Goal: Transaction & Acquisition: Purchase product/service

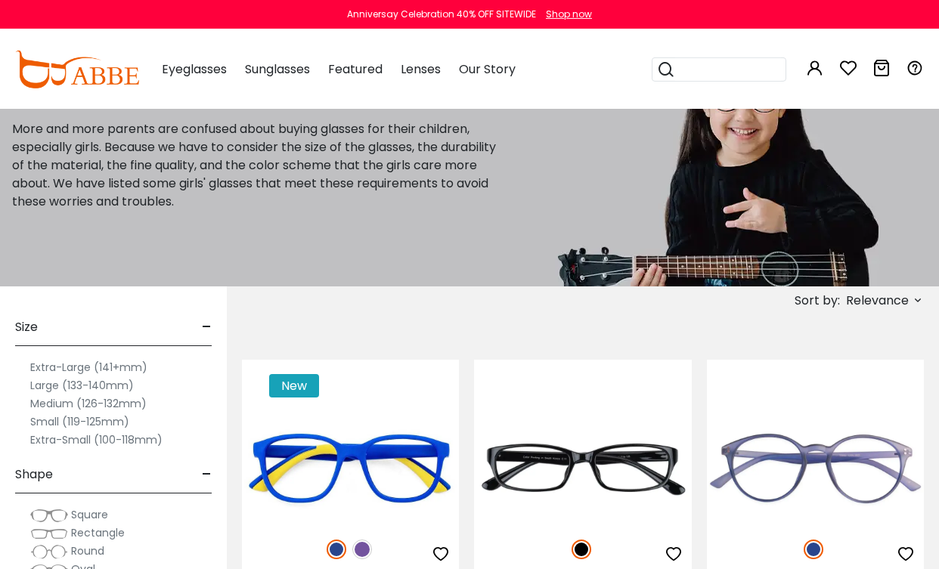
scroll to position [75, 0]
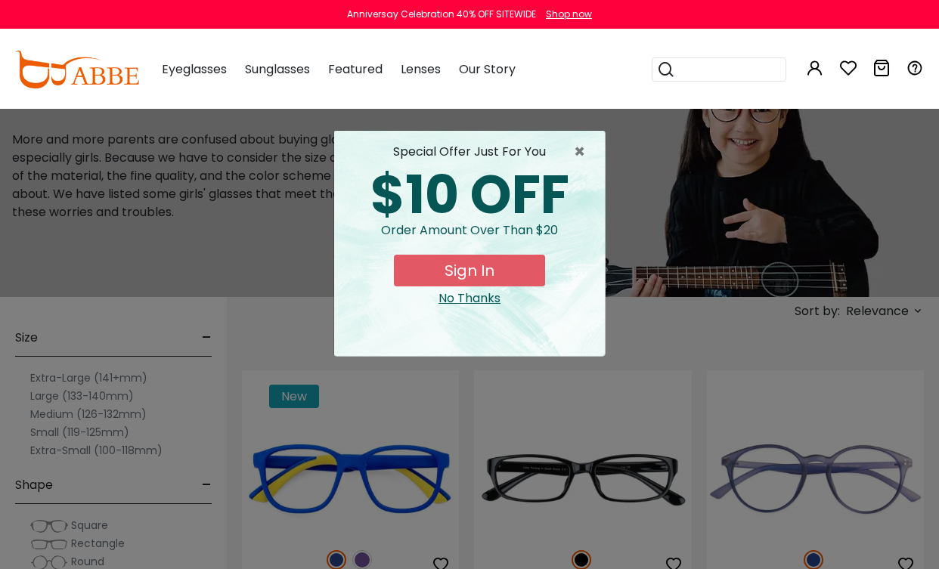
click at [515, 266] on button "Sign In" at bounding box center [469, 271] width 151 height 32
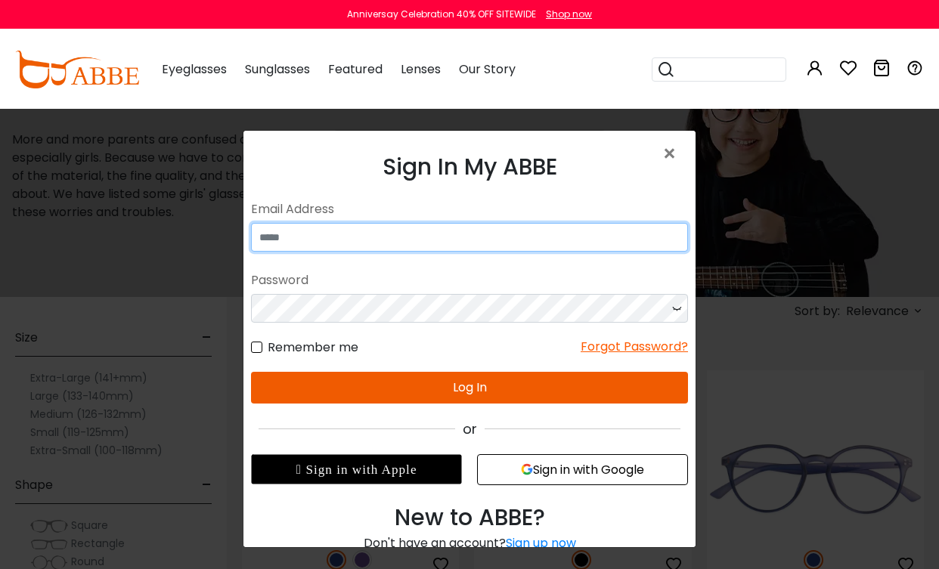
click at [571, 243] on input "email" at bounding box center [469, 237] width 437 height 29
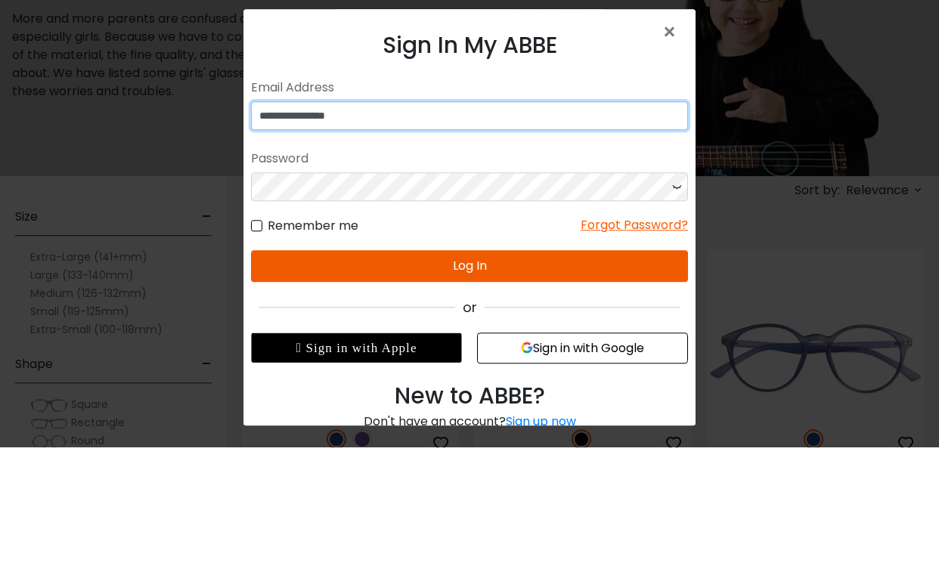
type input "**********"
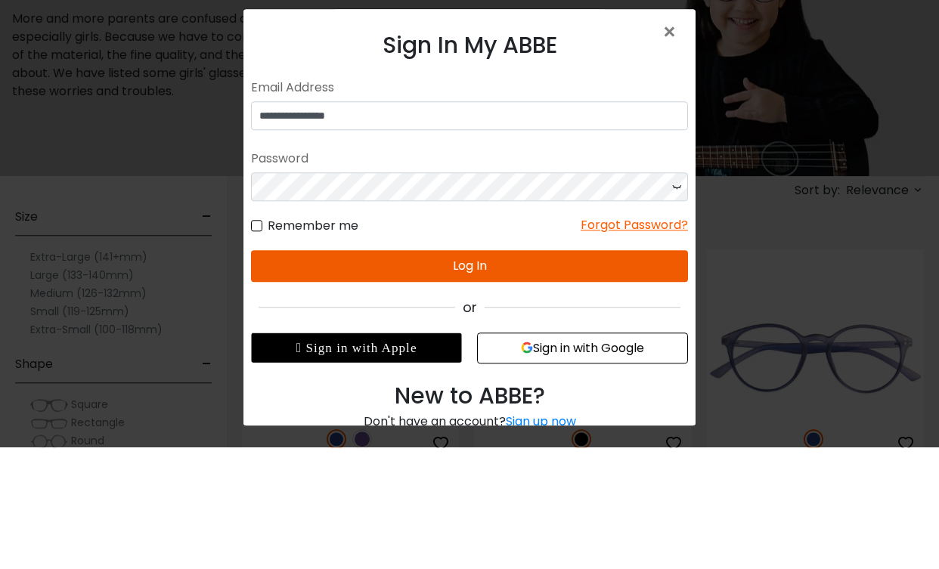
click at [425, 172] on div "Password" at bounding box center [469, 158] width 437 height 27
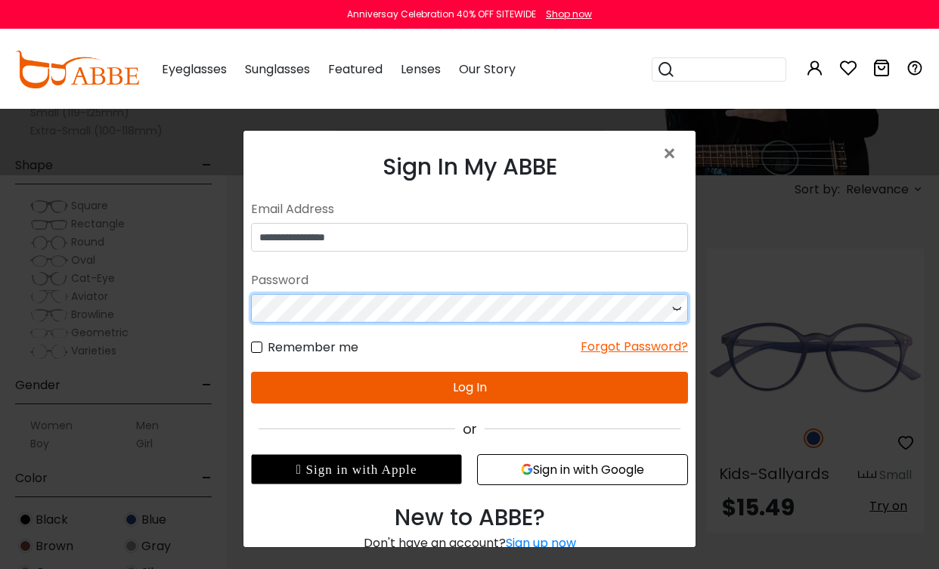
scroll to position [196, 0]
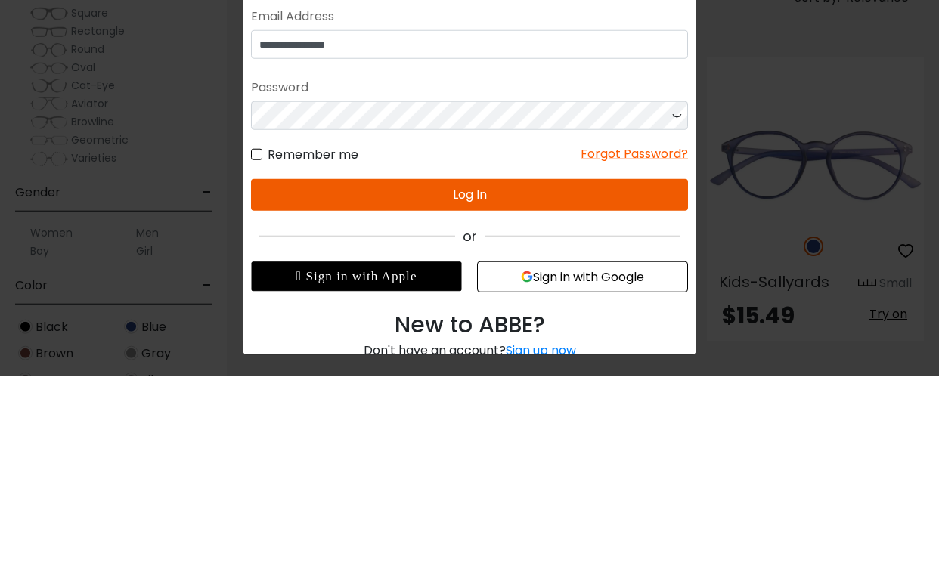
click at [493, 182] on button "Log In" at bounding box center [469, 195] width 437 height 32
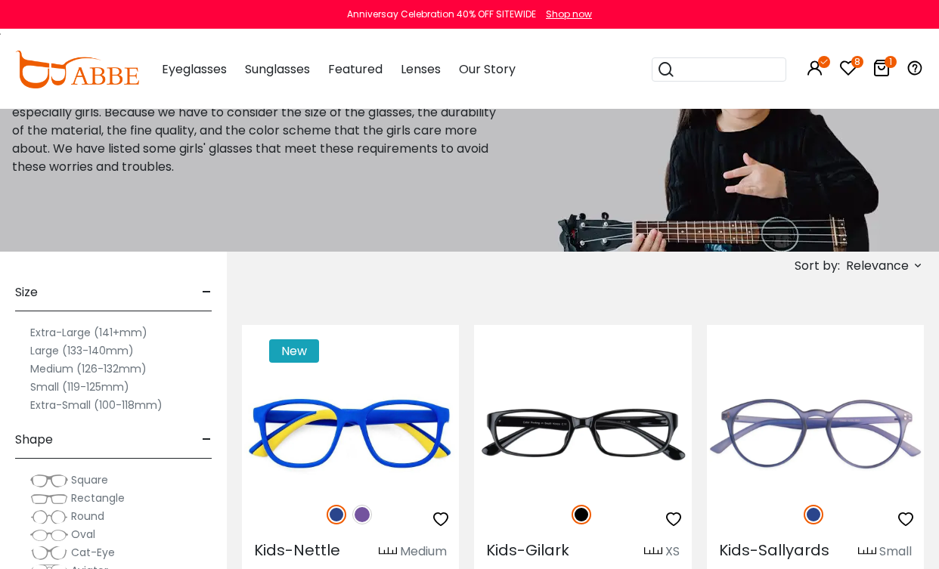
scroll to position [135, 0]
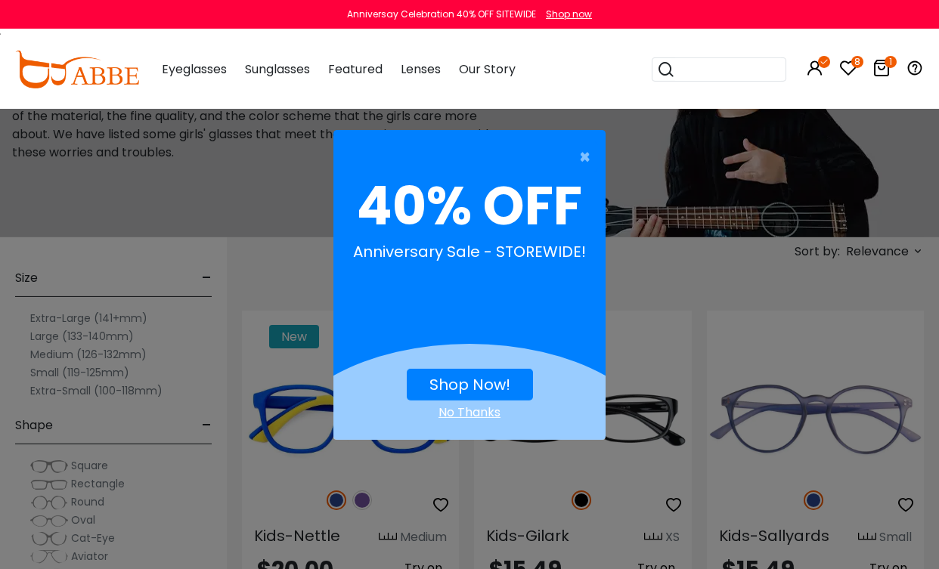
click at [507, 382] on link "Shop Now!" at bounding box center [469, 384] width 81 height 21
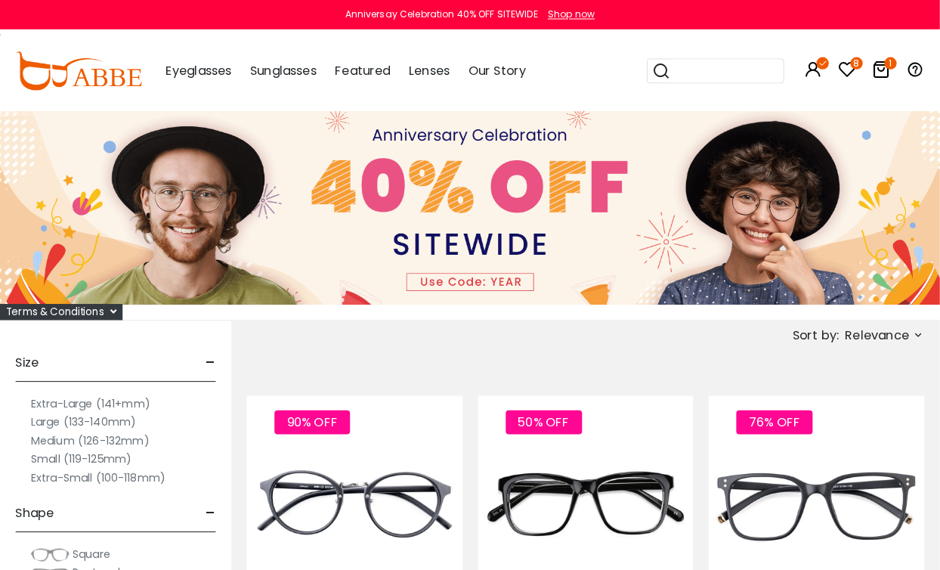
scroll to position [4, 0]
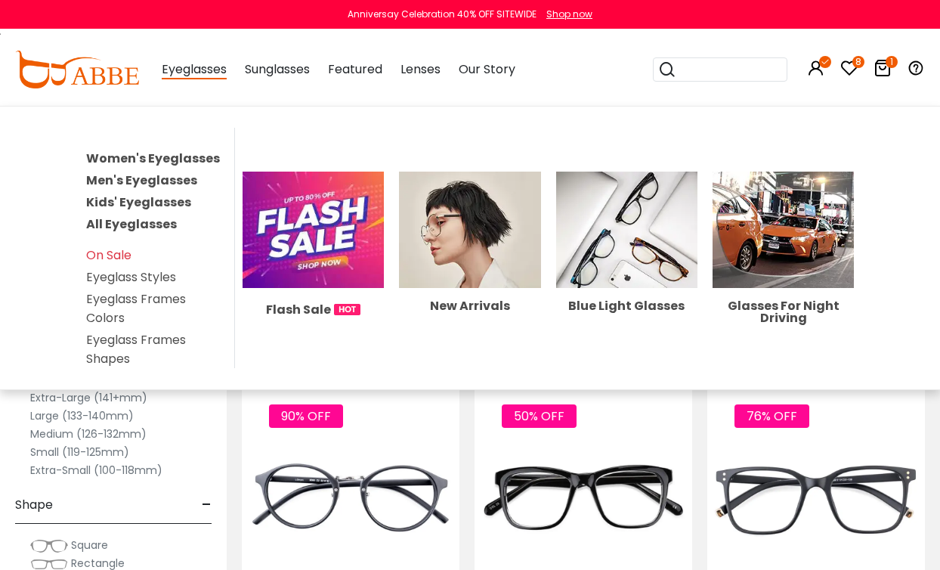
click at [175, 206] on link "Kids' Eyeglasses" at bounding box center [138, 201] width 105 height 17
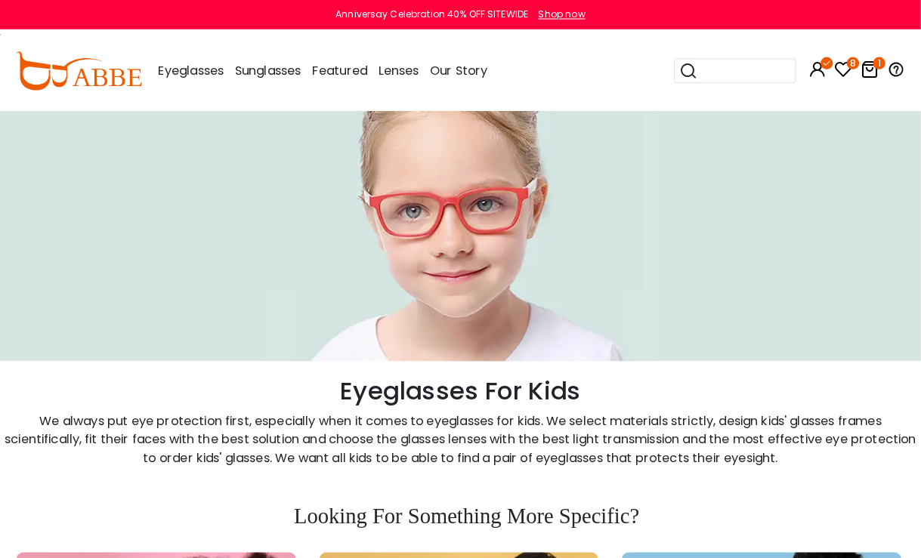
scroll to position [35, 0]
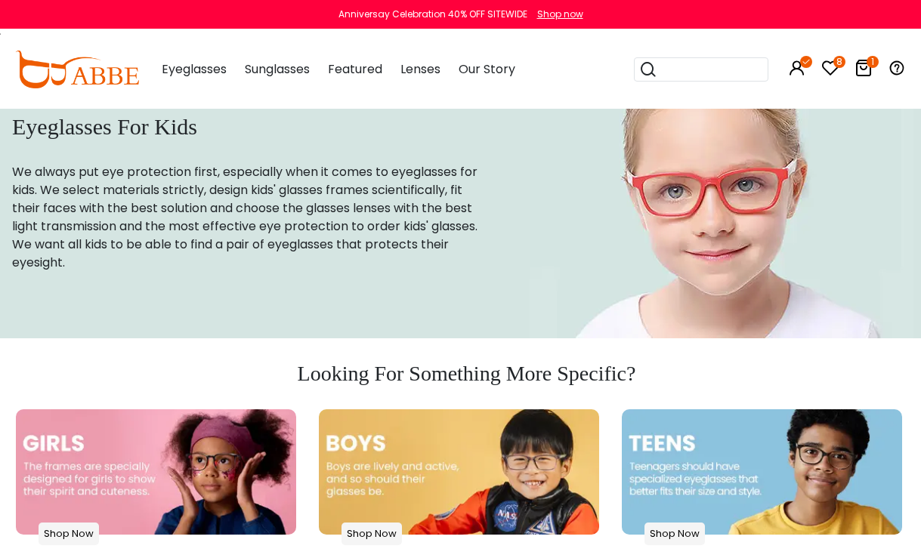
click at [233, 478] on img at bounding box center [156, 472] width 280 height 125
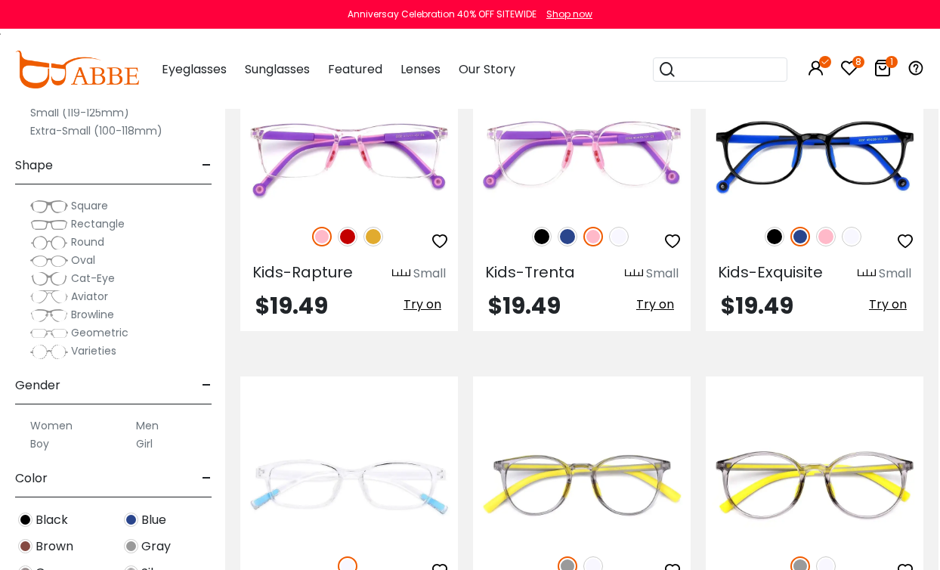
scroll to position [3536, 2]
click at [0, 0] on img at bounding box center [0, 0] width 0 height 0
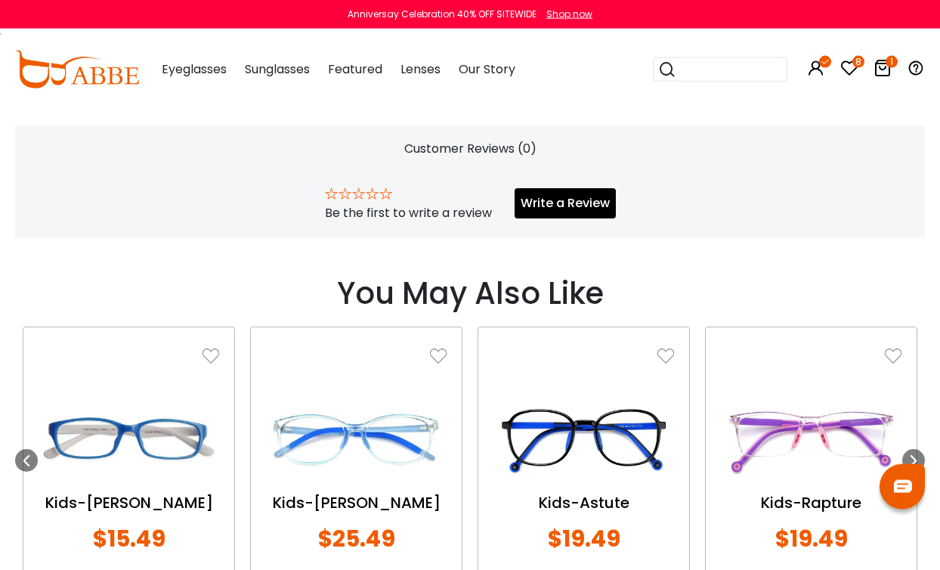
scroll to position [999, 0]
click at [911, 462] on icon at bounding box center [914, 459] width 12 height 12
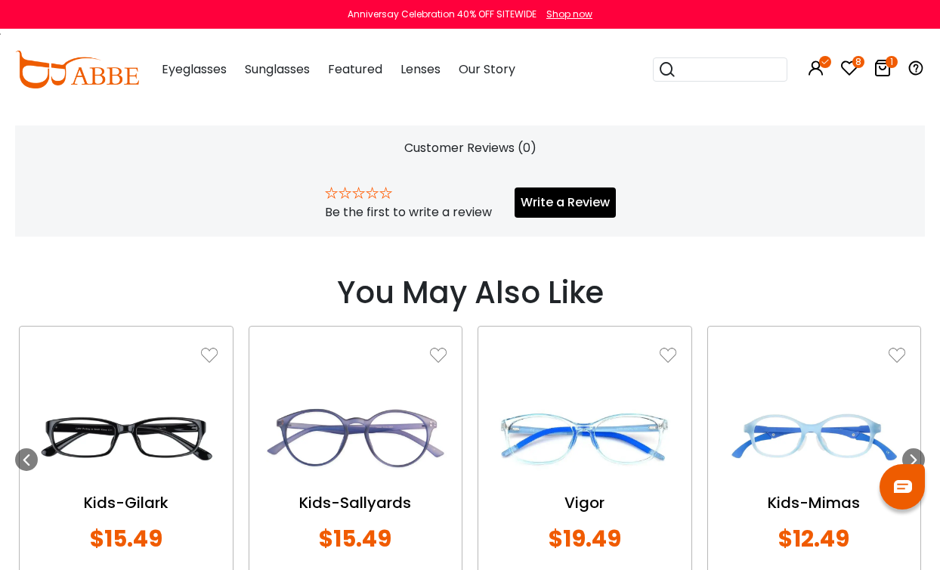
click at [653, 491] on div "Vigor" at bounding box center [584, 502] width 183 height 23
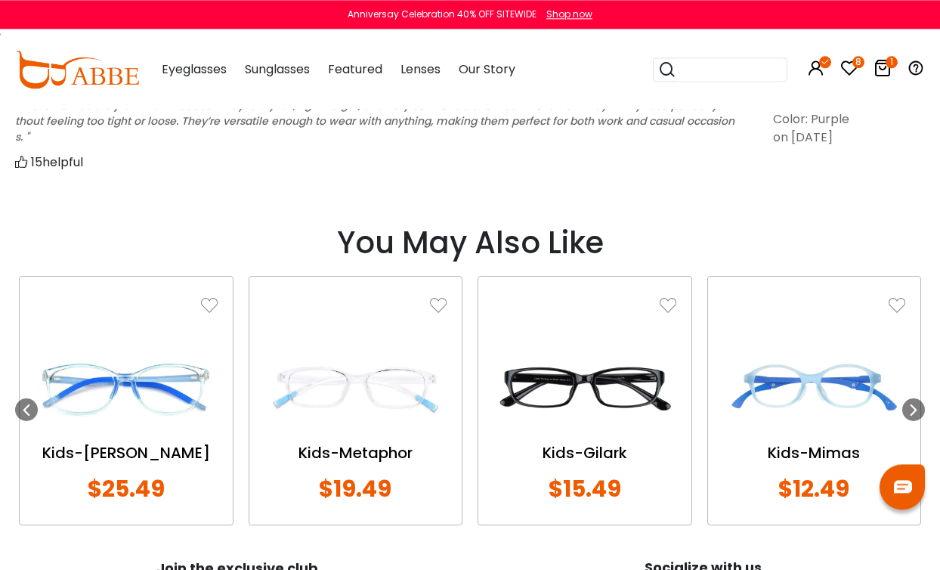
scroll to position [1309, 0]
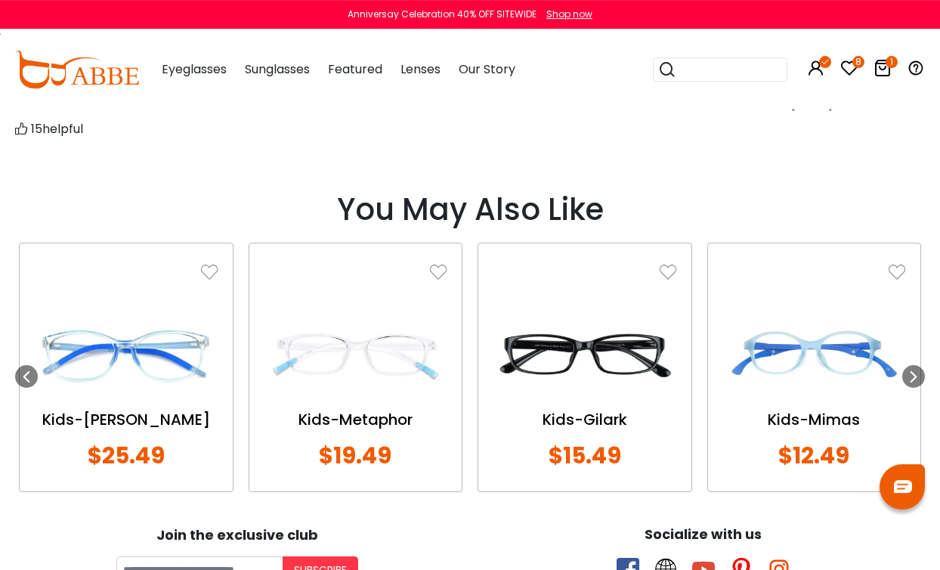
click at [116, 361] on img at bounding box center [126, 354] width 183 height 91
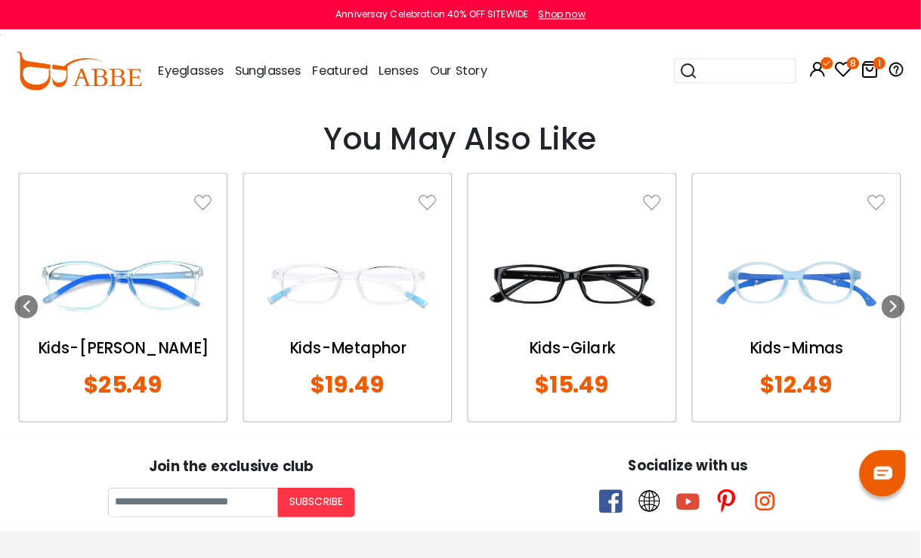
scroll to position [1384, 1]
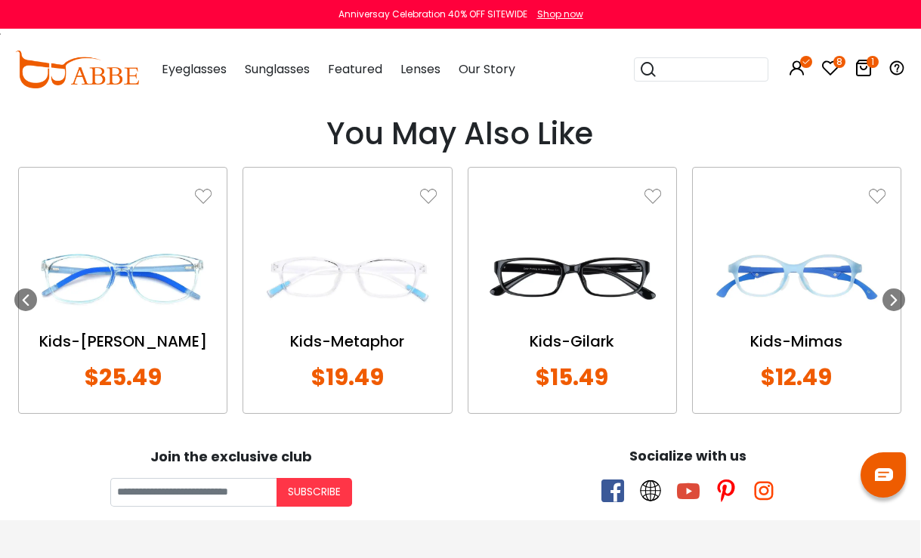
click at [895, 303] on icon at bounding box center [894, 300] width 12 height 12
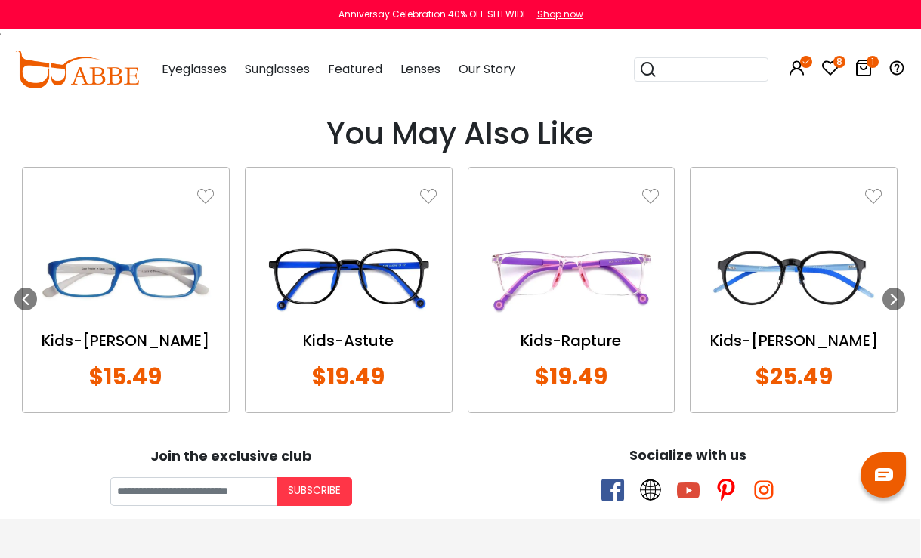
click at [898, 303] on icon at bounding box center [894, 299] width 12 height 12
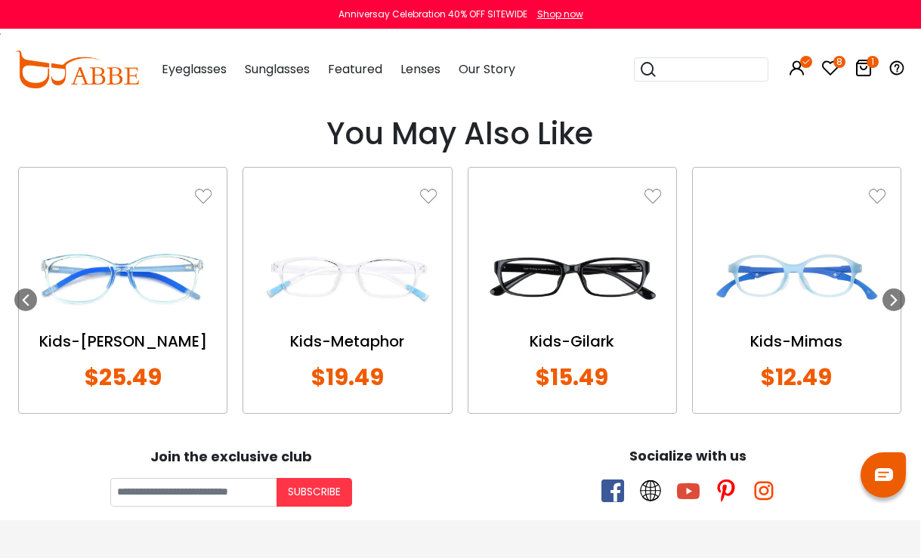
click at [895, 308] on div at bounding box center [894, 300] width 23 height 23
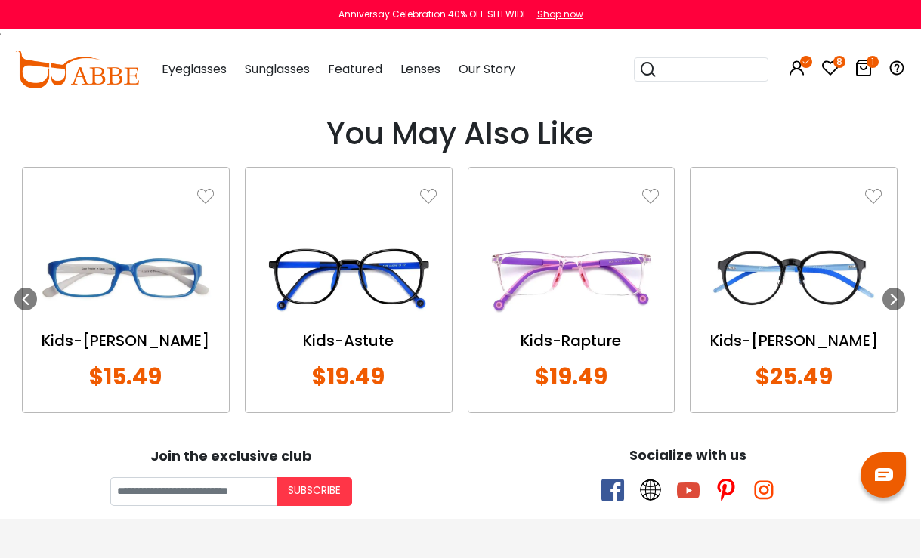
click at [896, 304] on icon at bounding box center [894, 299] width 12 height 12
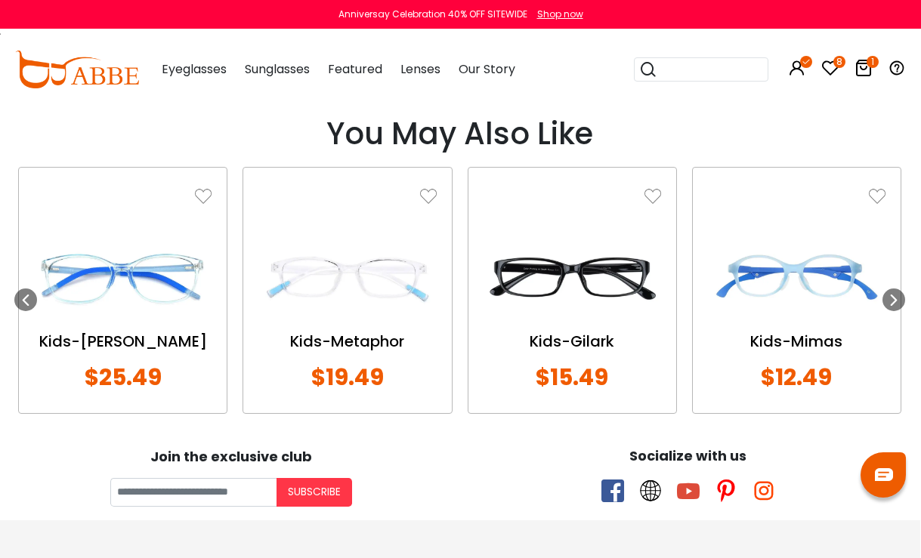
click at [401, 280] on img at bounding box center [347, 277] width 178 height 89
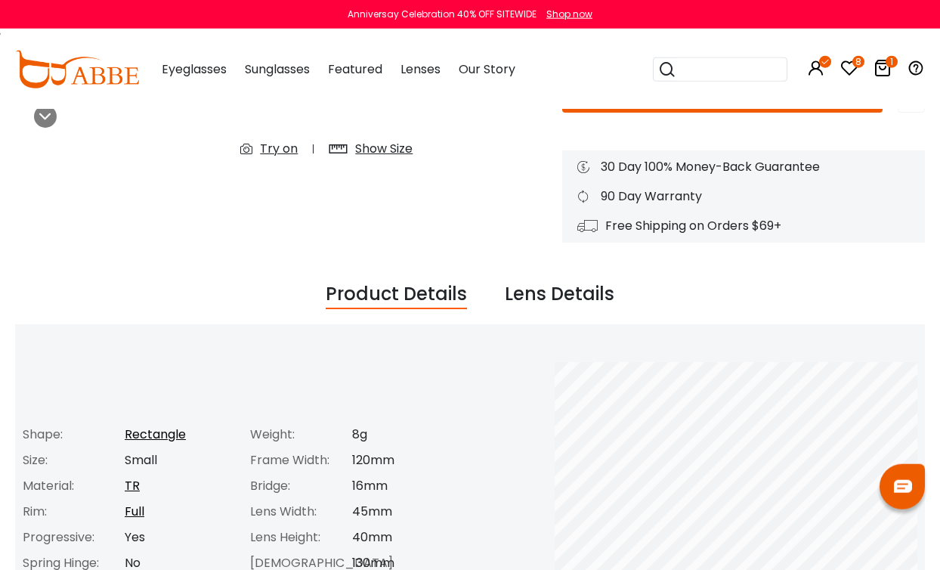
scroll to position [358, 0]
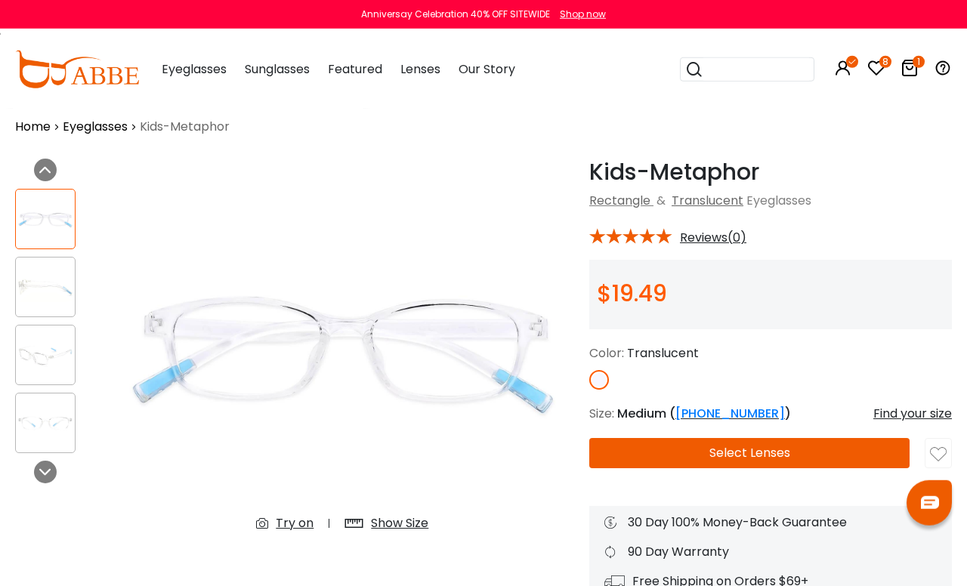
scroll to position [14, 0]
click at [725, 242] on span "Reviews(0)" at bounding box center [713, 237] width 66 height 14
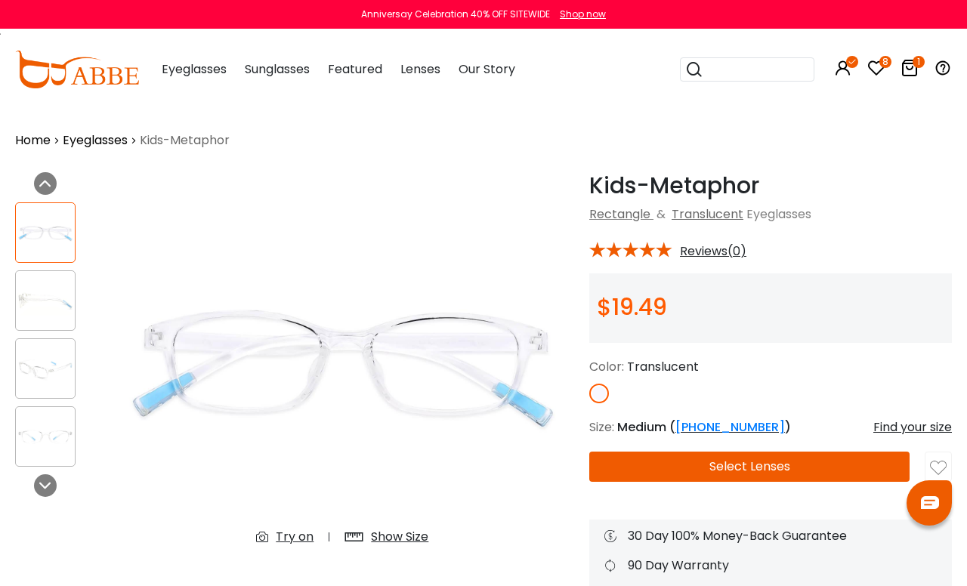
click at [738, 255] on span "Reviews(0)" at bounding box center [713, 252] width 66 height 14
click at [735, 255] on span "Reviews(0)" at bounding box center [713, 252] width 66 height 14
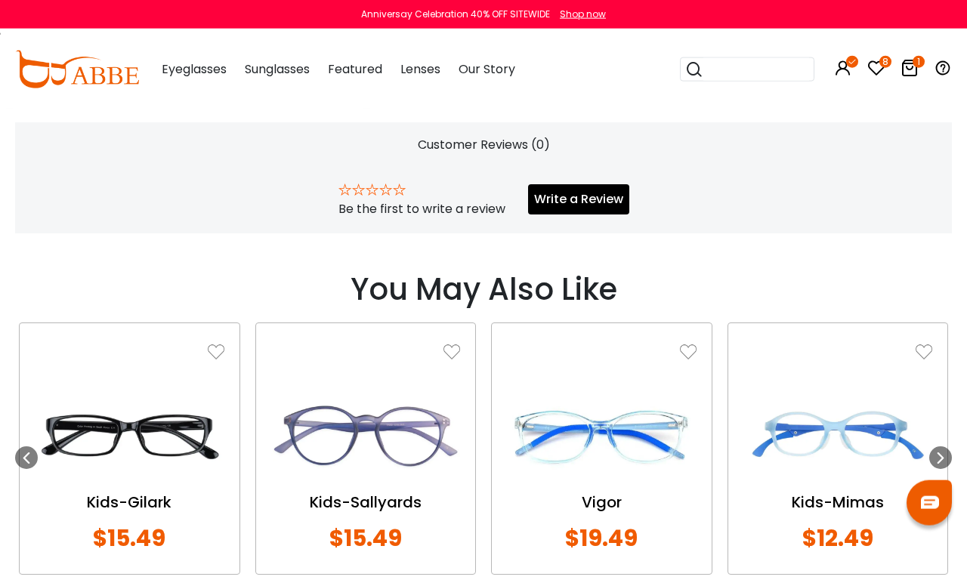
scroll to position [1004, 0]
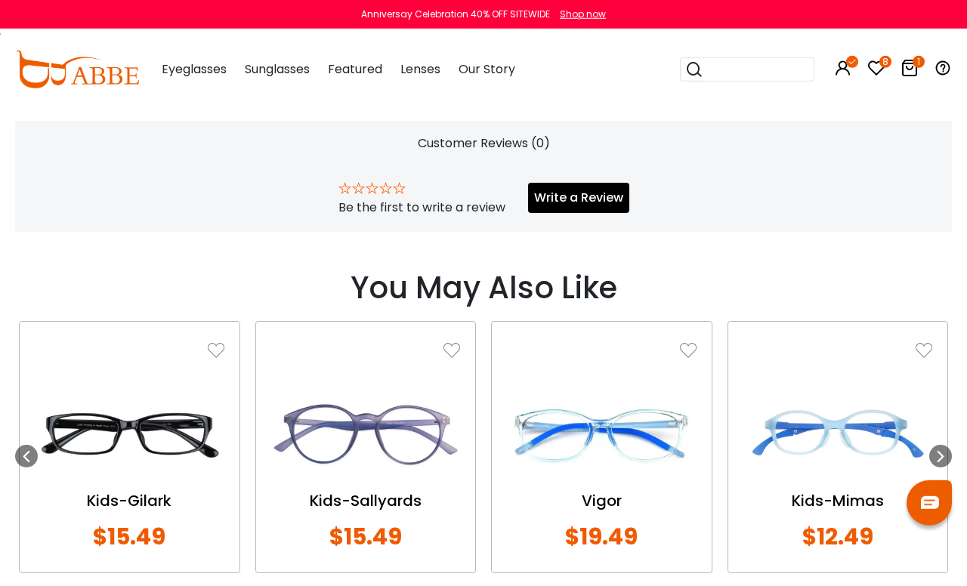
click at [186, 462] on img at bounding box center [130, 435] width 190 height 94
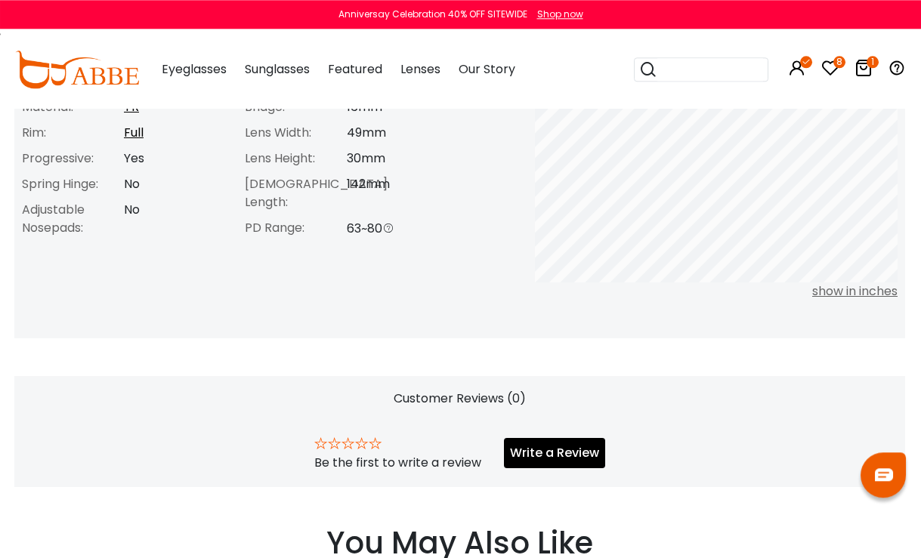
scroll to position [747, 1]
click at [839, 65] on icon "8" at bounding box center [839, 62] width 12 height 12
click at [837, 68] on icon "8" at bounding box center [839, 62] width 12 height 12
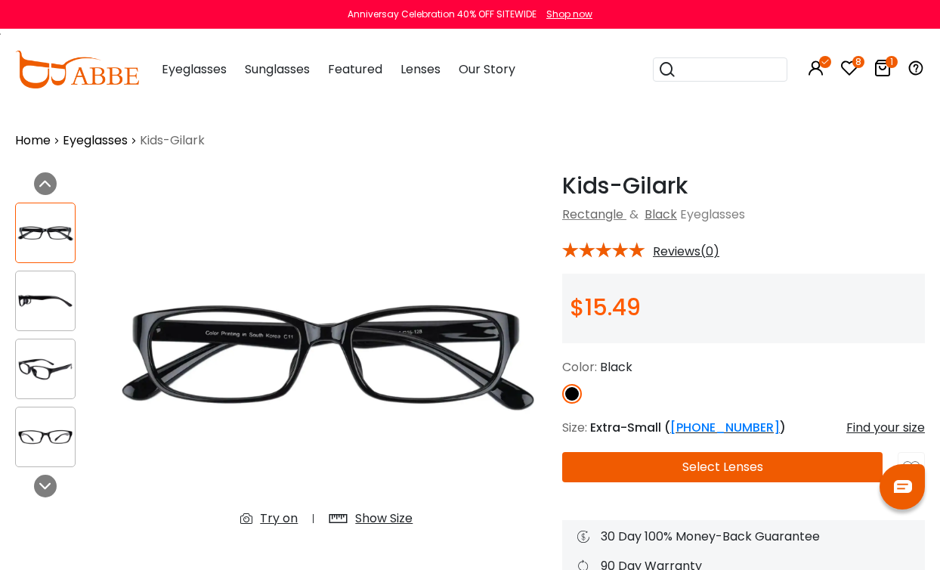
click at [28, 303] on img at bounding box center [45, 300] width 59 height 29
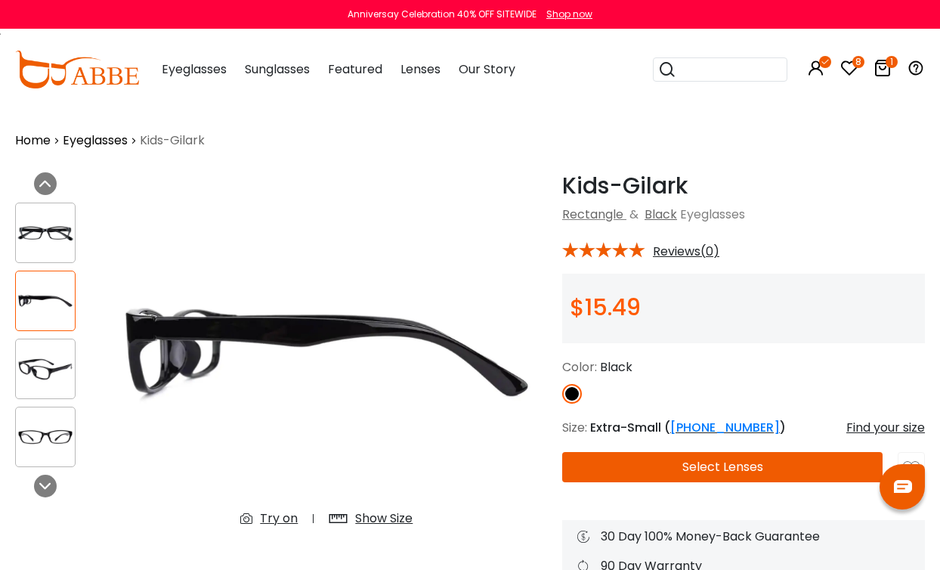
click at [34, 433] on img at bounding box center [45, 436] width 59 height 29
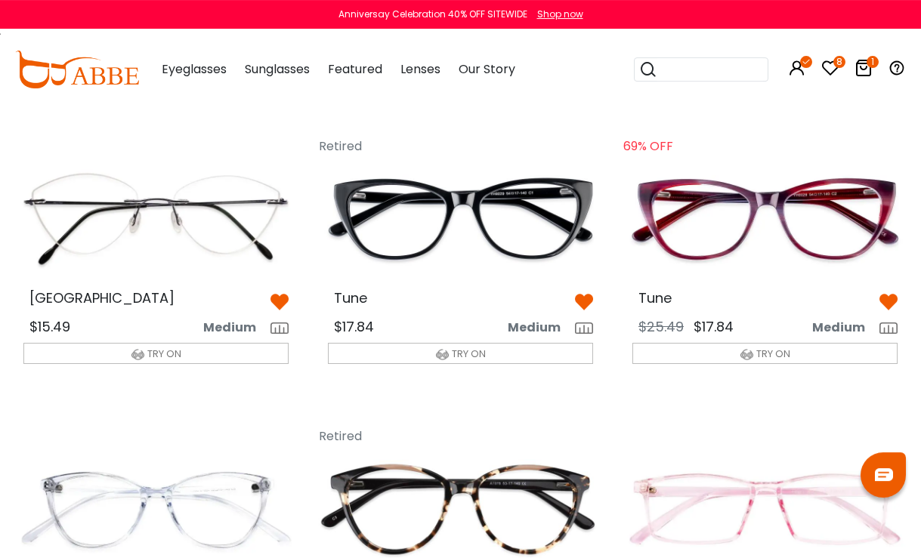
scroll to position [48, 0]
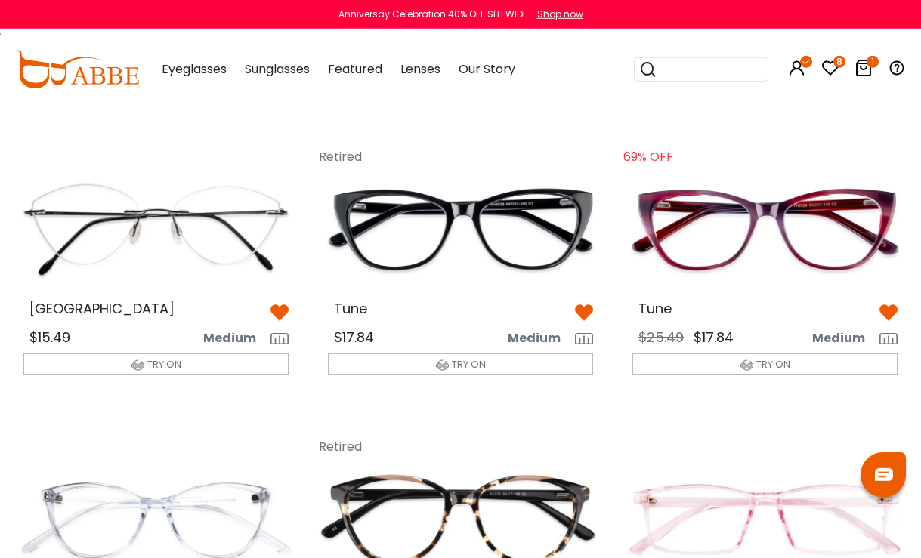
click at [857, 233] on img at bounding box center [764, 229] width 289 height 145
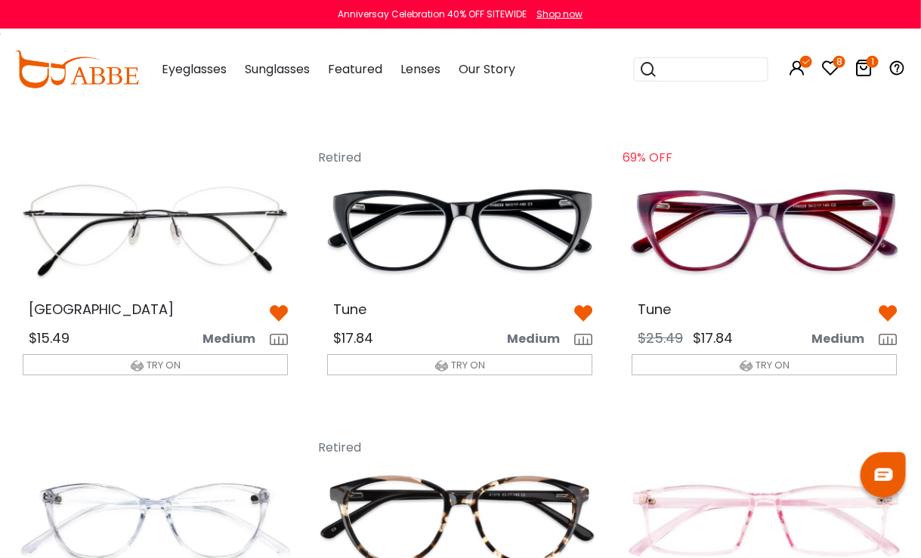
scroll to position [0, 0]
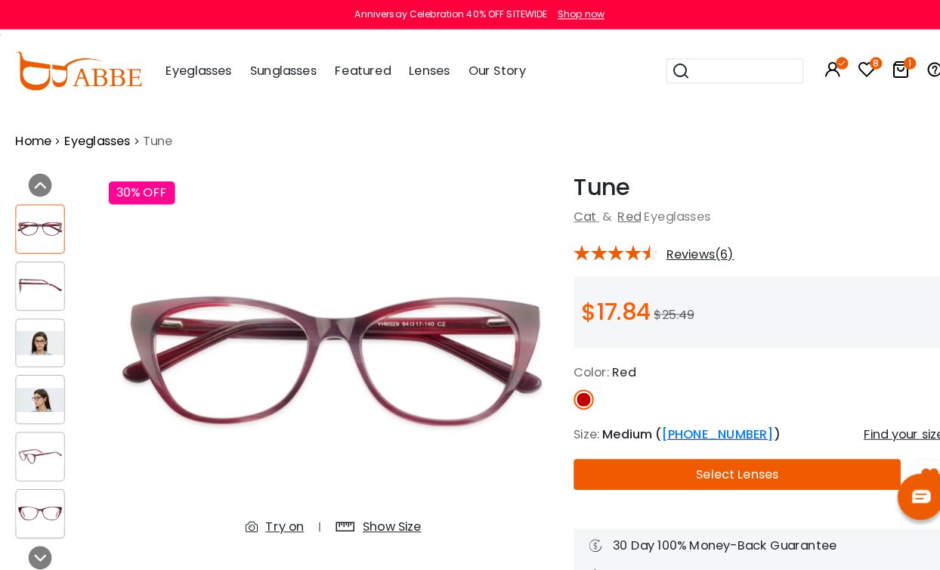
scroll to position [4, 0]
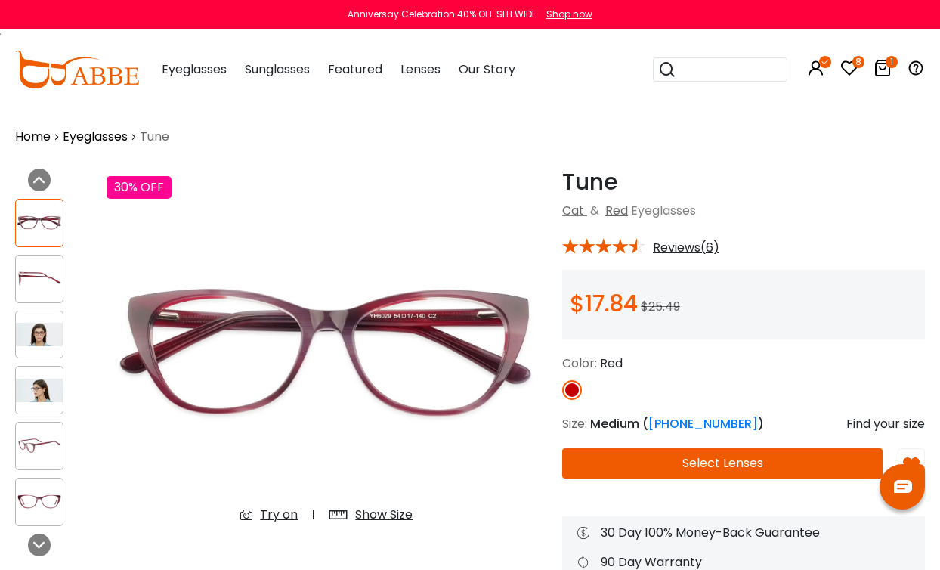
click at [32, 332] on img at bounding box center [39, 334] width 47 height 23
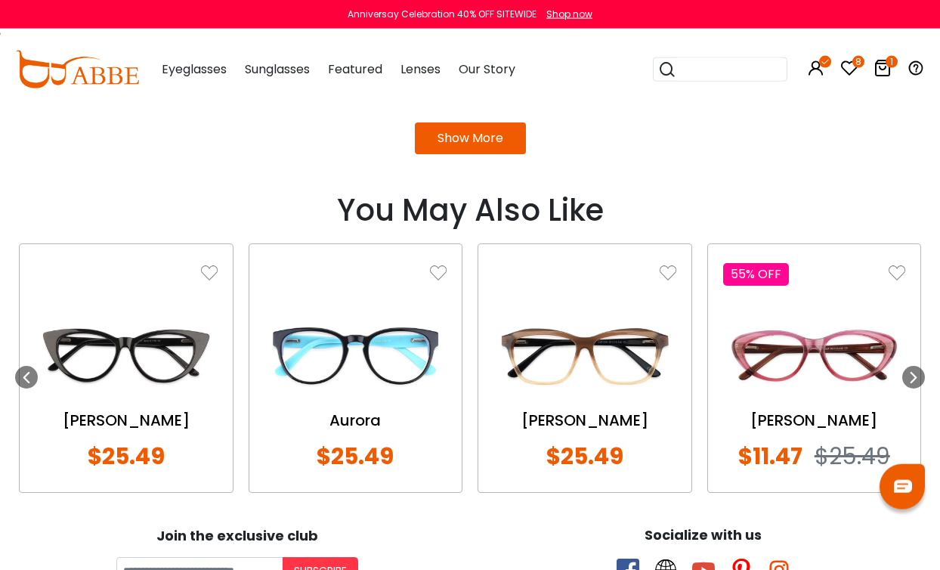
scroll to position [1573, 0]
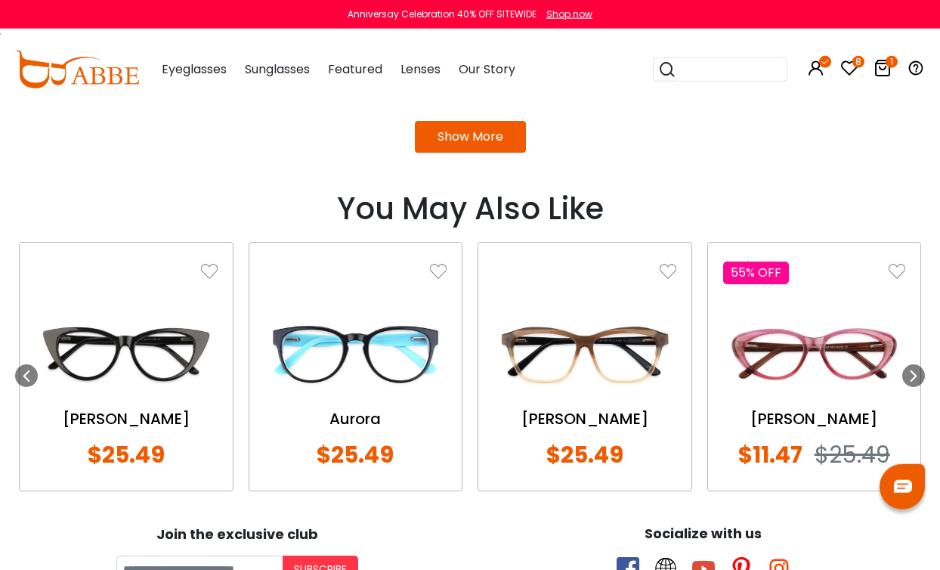
click at [918, 370] on icon at bounding box center [914, 376] width 12 height 12
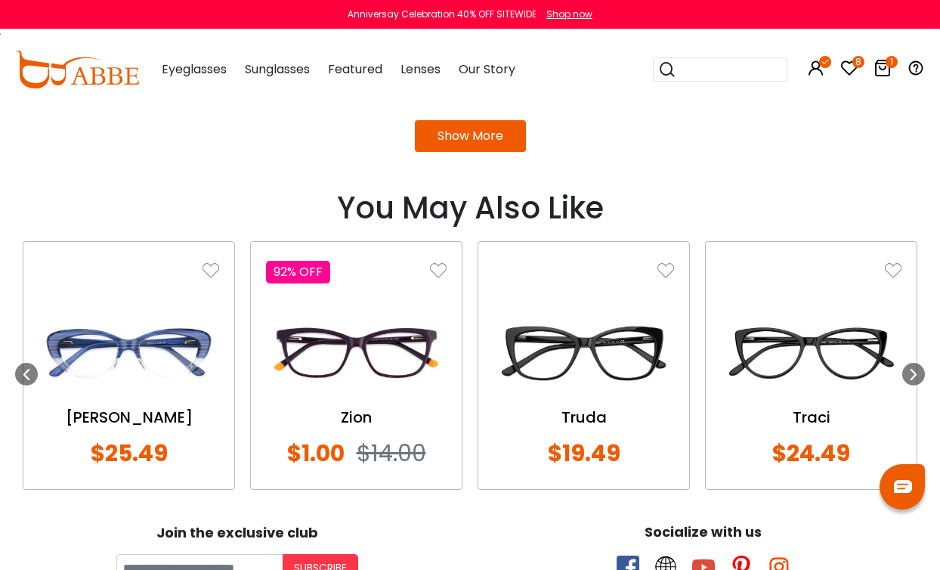
click at [917, 372] on icon at bounding box center [914, 374] width 12 height 12
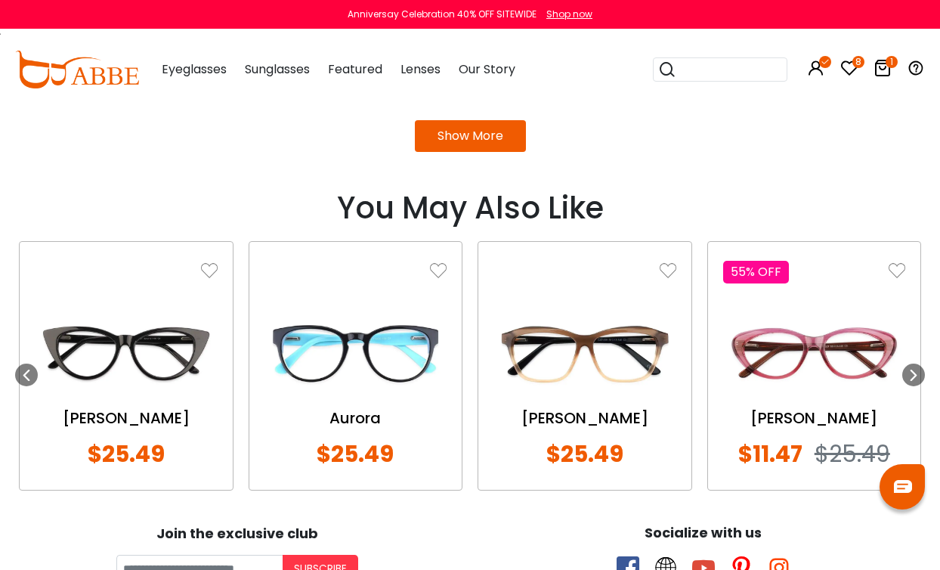
click at [911, 373] on icon at bounding box center [914, 375] width 12 height 12
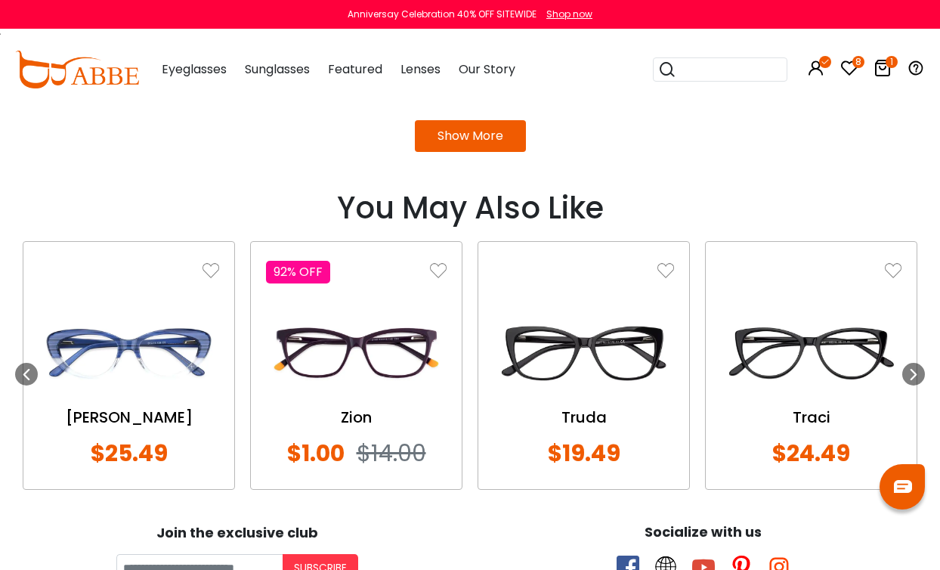
click at [915, 370] on icon at bounding box center [914, 374] width 12 height 12
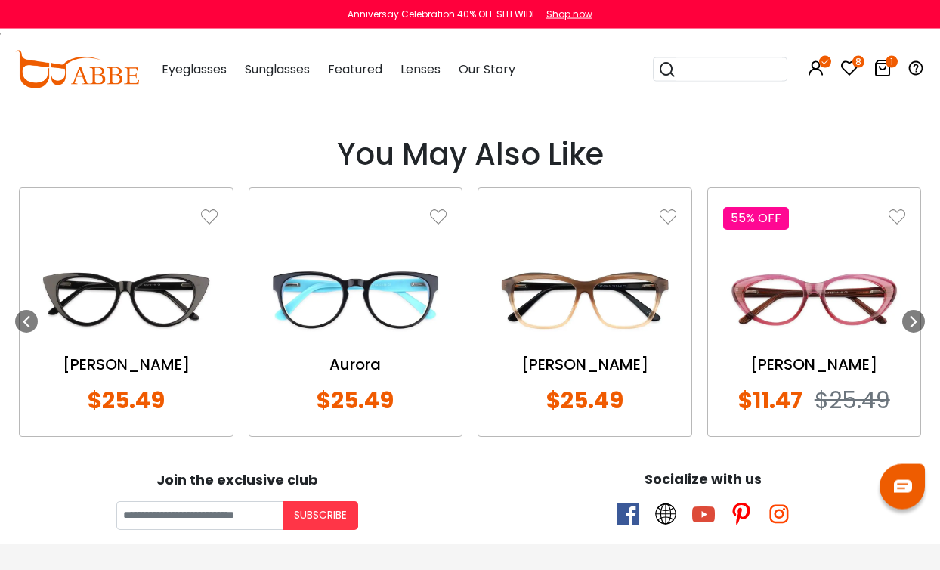
click at [914, 323] on icon at bounding box center [914, 321] width 12 height 12
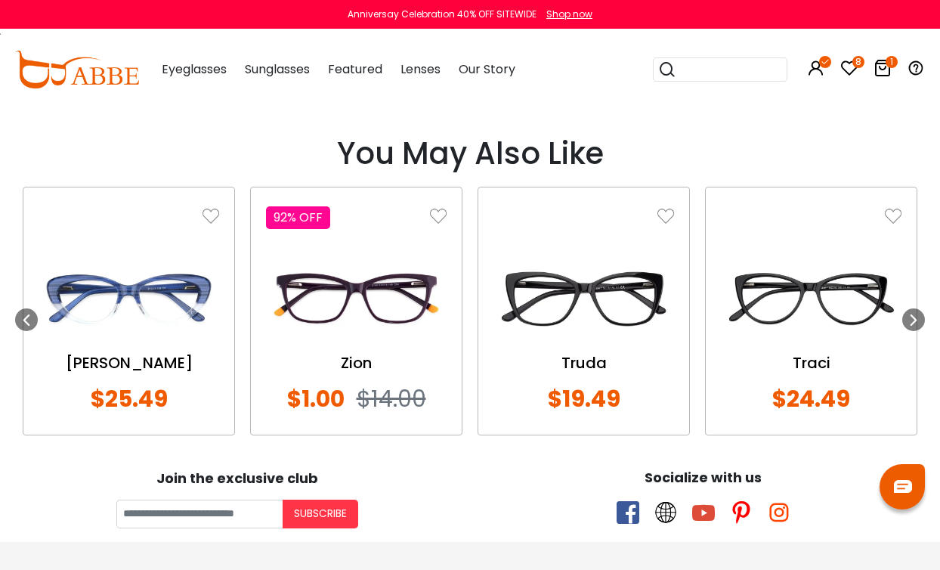
click at [912, 321] on icon at bounding box center [914, 320] width 12 height 12
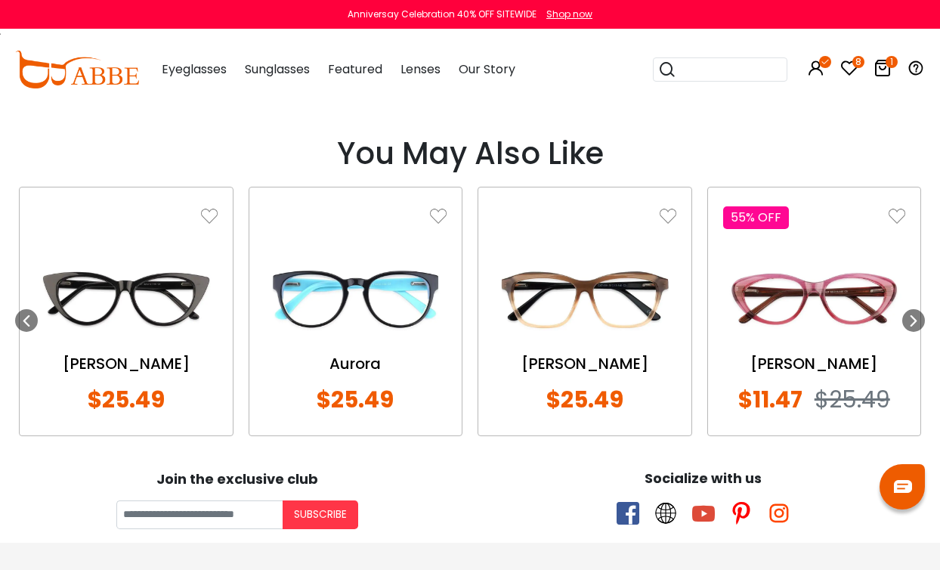
click at [917, 317] on icon at bounding box center [914, 320] width 12 height 12
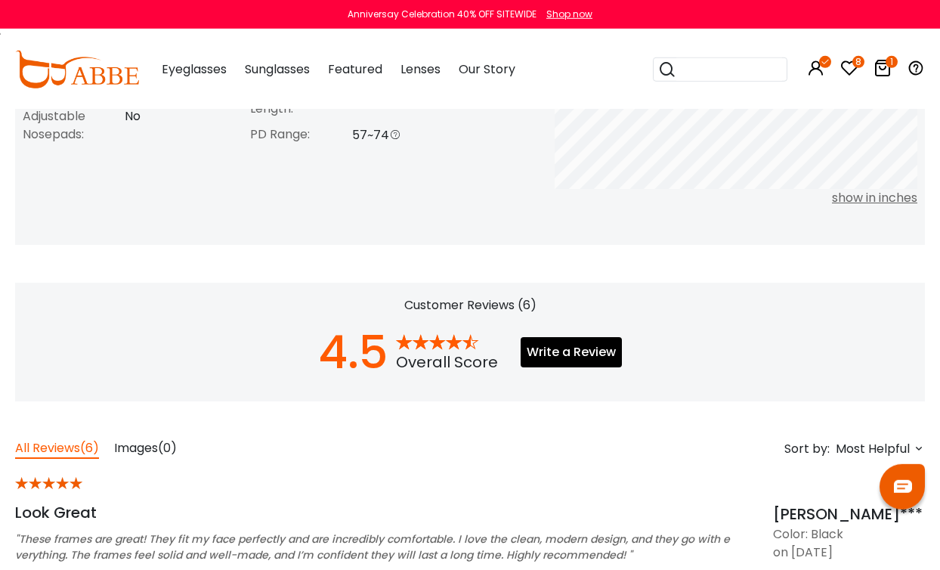
scroll to position [815, 0]
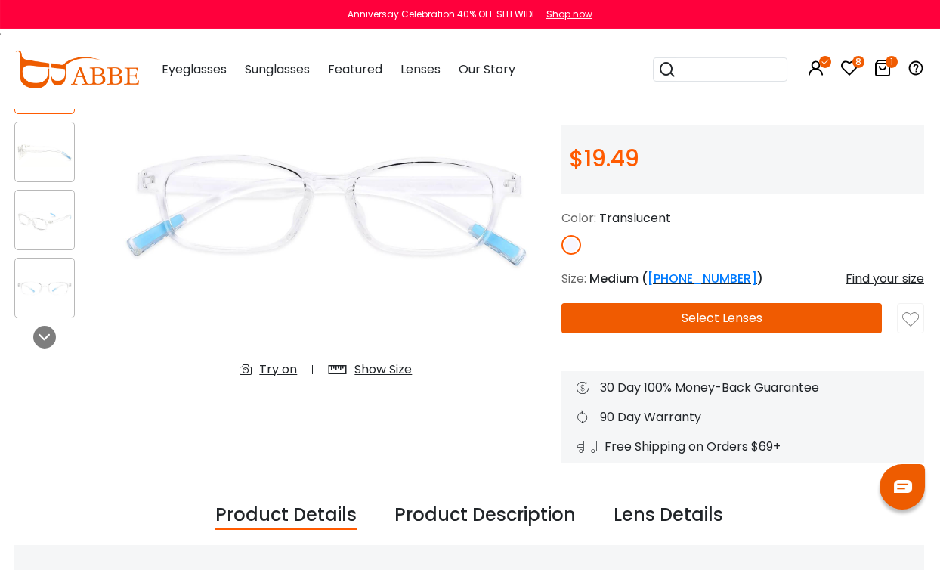
scroll to position [0, 1]
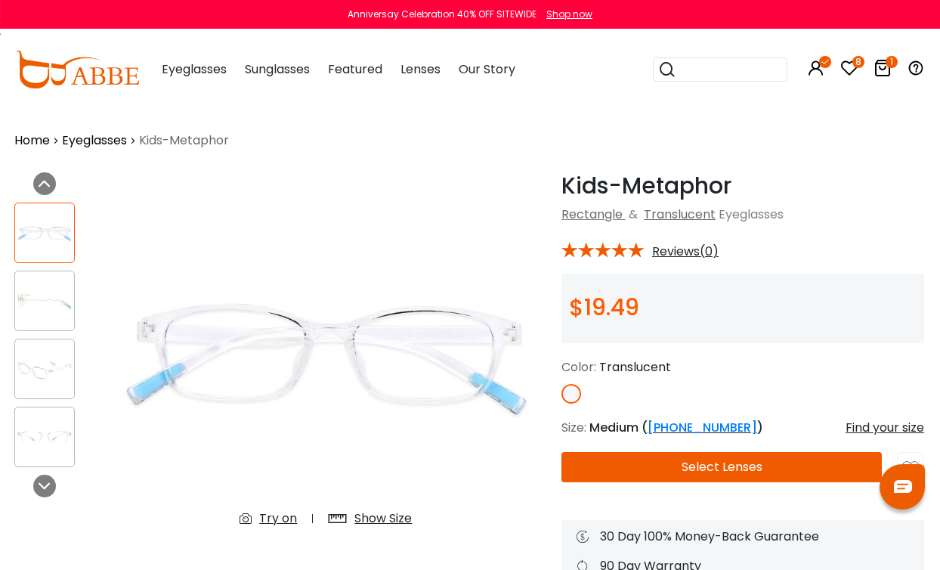
click at [853, 66] on icon "8" at bounding box center [858, 62] width 12 height 12
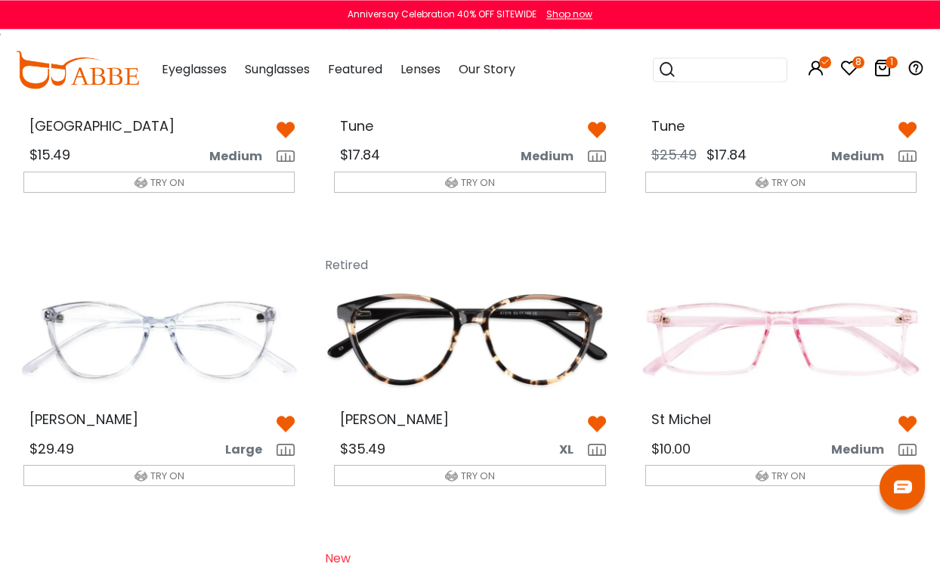
scroll to position [234, 0]
click at [890, 61] on icon "1" at bounding box center [892, 62] width 12 height 12
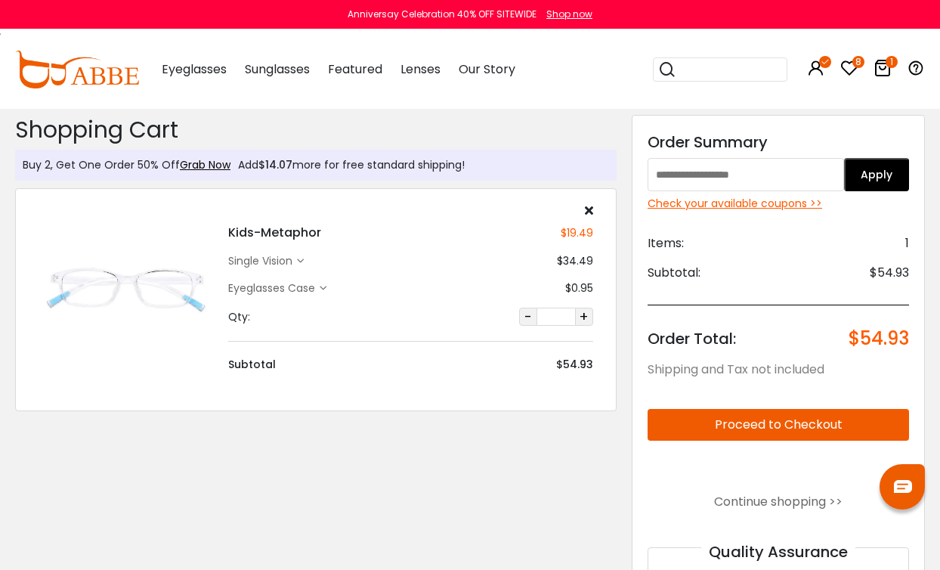
click at [290, 258] on div "single vision" at bounding box center [262, 261] width 69 height 16
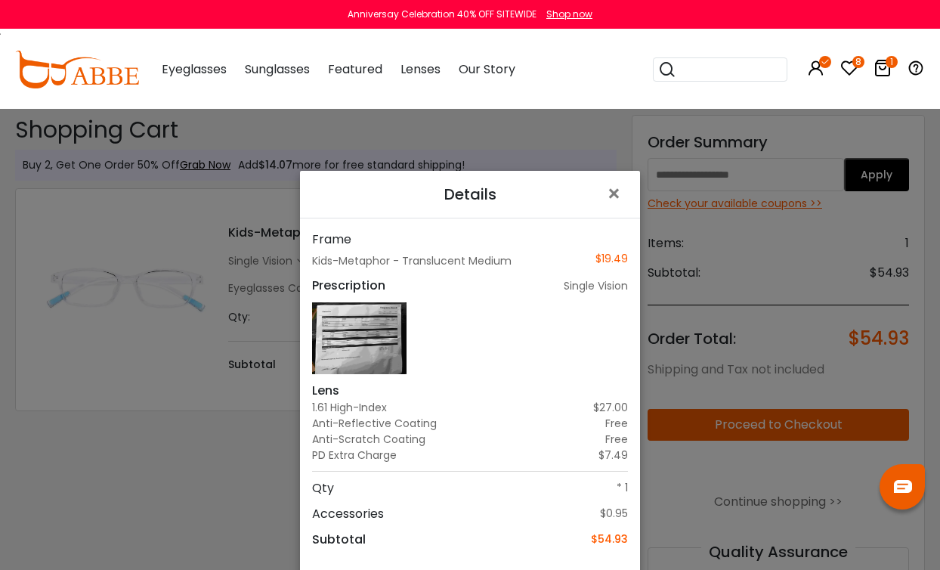
click at [374, 346] on img at bounding box center [359, 337] width 94 height 71
click at [376, 351] on img at bounding box center [359, 337] width 94 height 71
click at [619, 193] on span "×" at bounding box center [617, 194] width 22 height 32
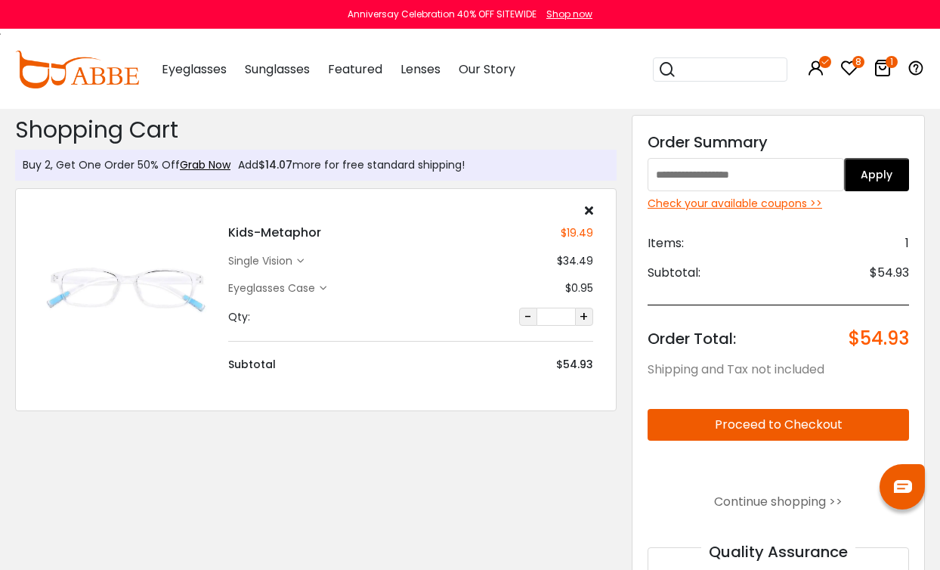
click at [781, 212] on div "Check your available coupons >>" at bounding box center [778, 204] width 261 height 16
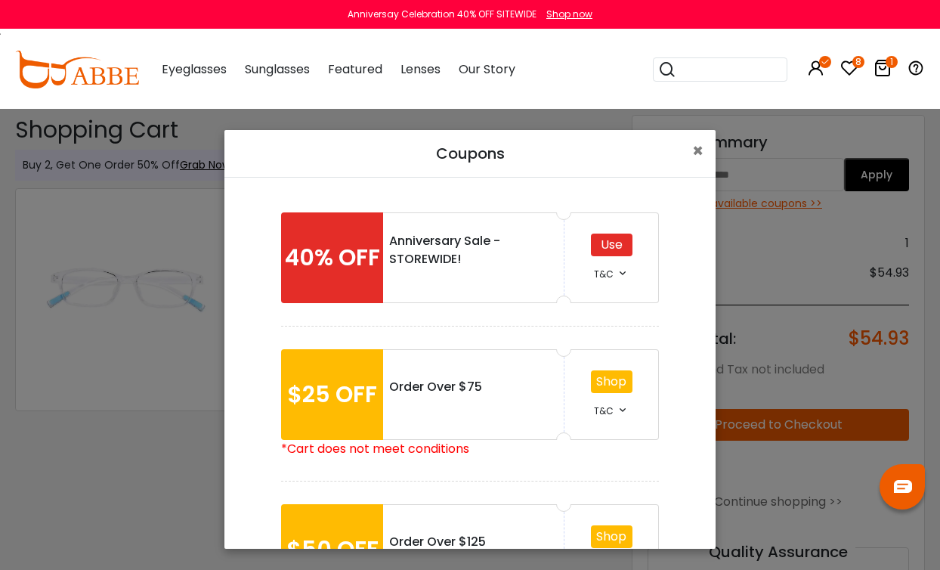
click at [623, 274] on icon at bounding box center [623, 273] width 12 height 12
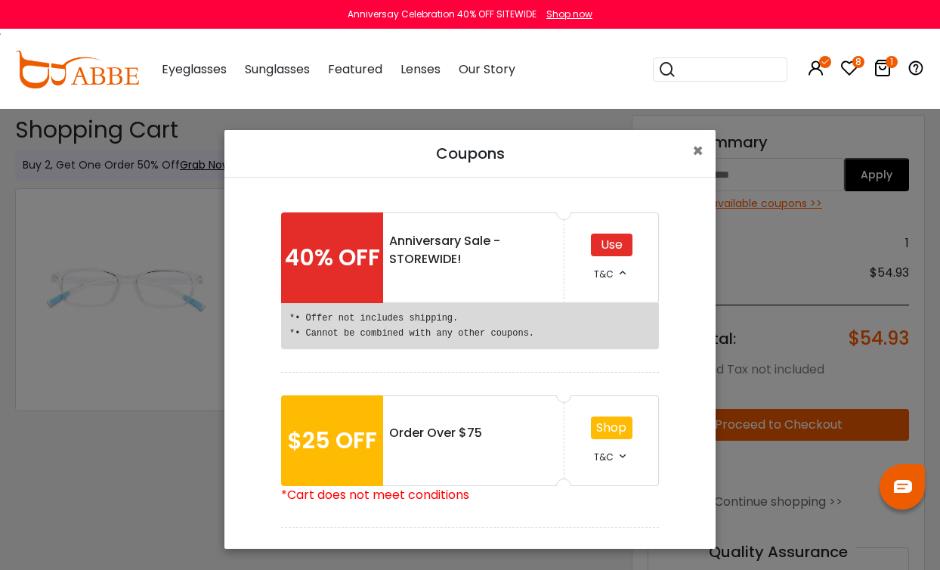
click at [620, 456] on icon at bounding box center [623, 456] width 12 height 12
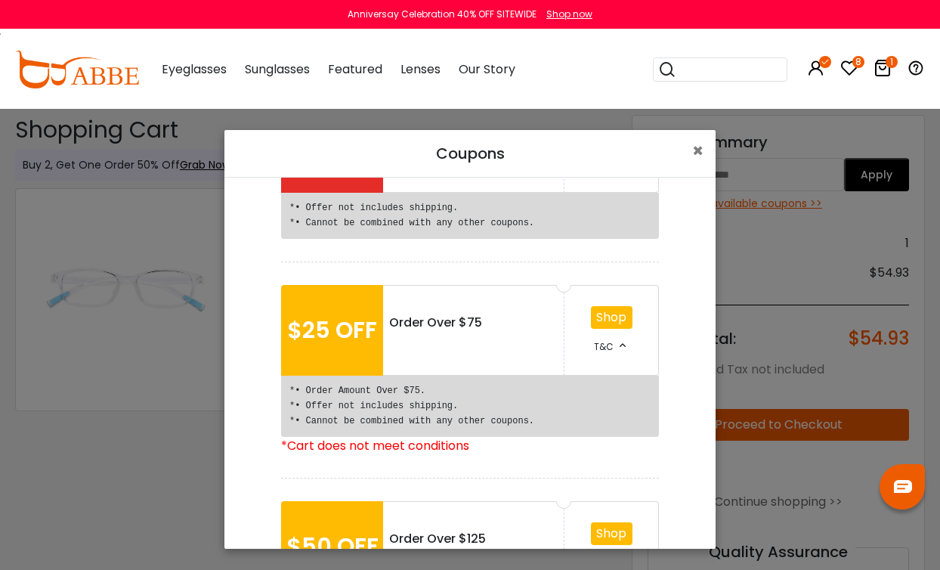
scroll to position [111, 0]
click at [702, 150] on span "×" at bounding box center [697, 150] width 11 height 25
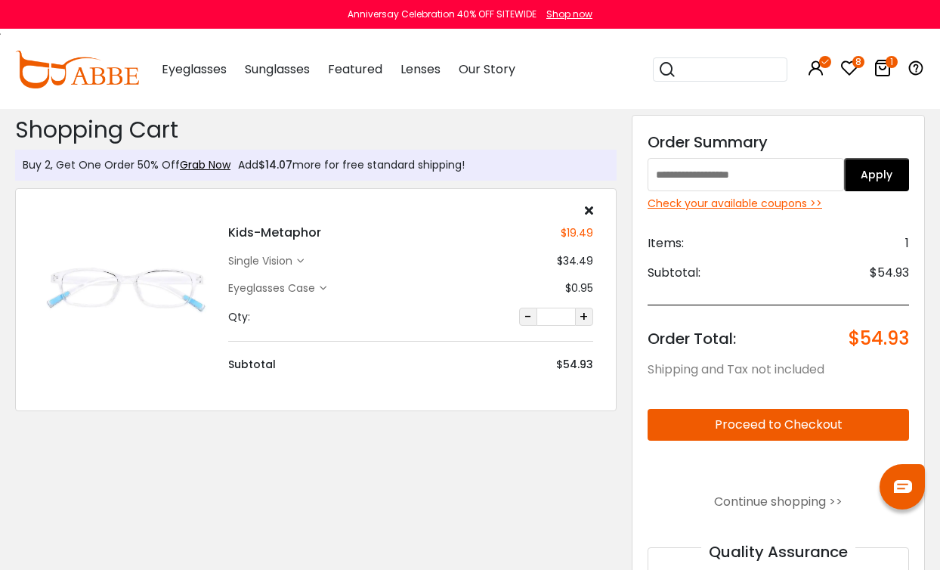
click at [304, 261] on icon at bounding box center [300, 261] width 7 height 7
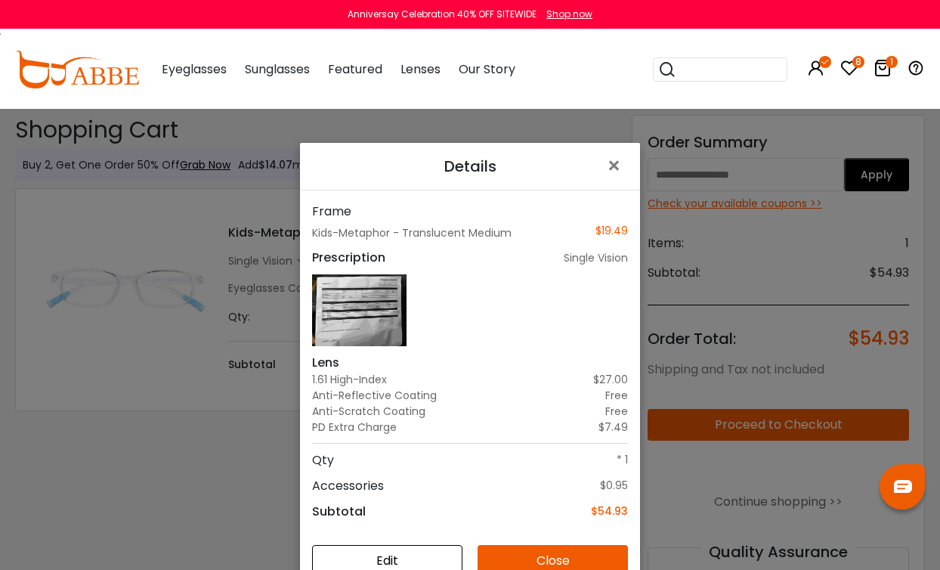
scroll to position [27, 0]
click at [618, 172] on span "×" at bounding box center [617, 166] width 22 height 32
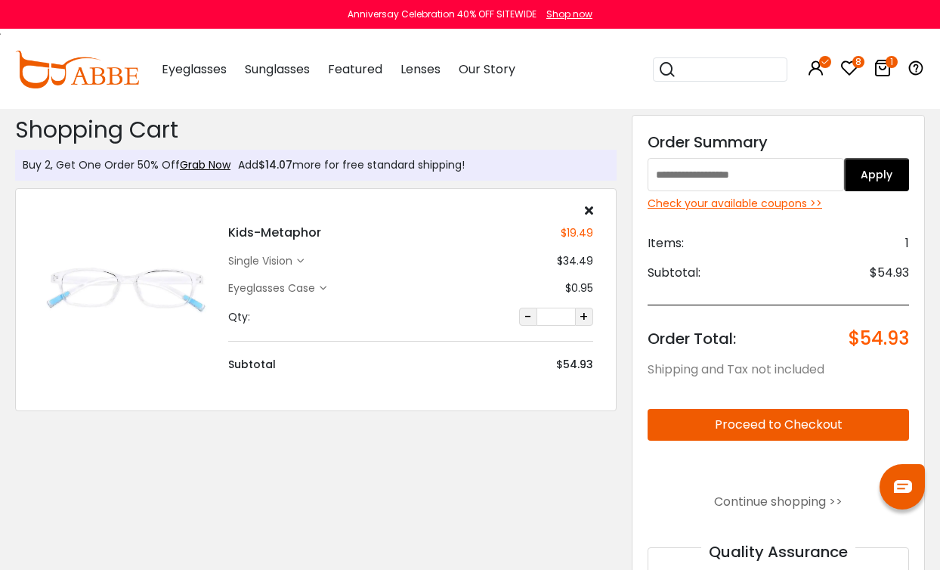
click at [295, 233] on h4 "Kids-Metaphor" at bounding box center [274, 233] width 93 height 18
click at [294, 233] on h4 "Kids-Metaphor" at bounding box center [274, 233] width 93 height 18
click at [164, 295] on img at bounding box center [126, 289] width 175 height 88
click at [154, 287] on img at bounding box center [126, 289] width 175 height 88
click at [308, 235] on h4 "Kids-Metaphor" at bounding box center [274, 233] width 93 height 18
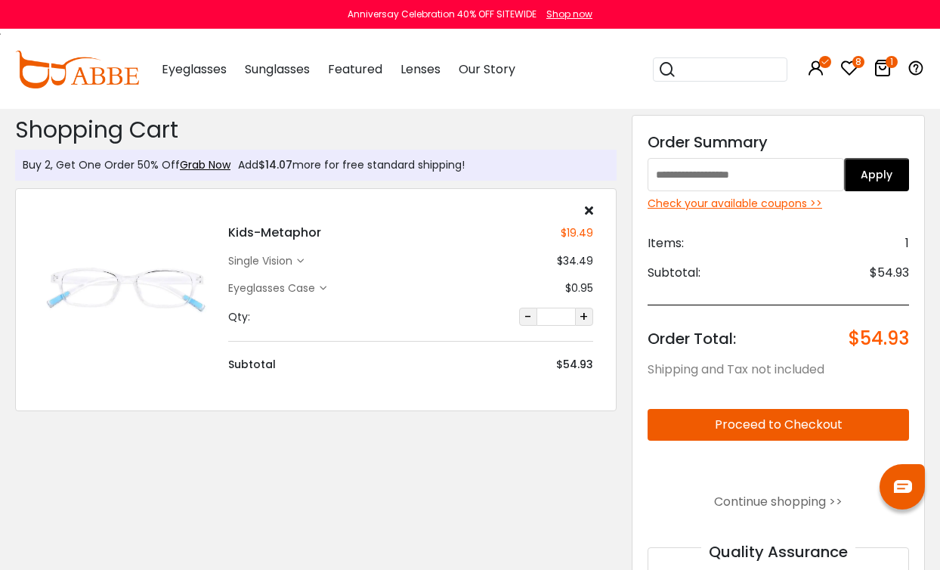
click at [147, 287] on img at bounding box center [126, 289] width 175 height 88
click at [299, 231] on h4 "Kids-Metaphor" at bounding box center [274, 233] width 93 height 18
click at [156, 295] on img at bounding box center [126, 289] width 175 height 88
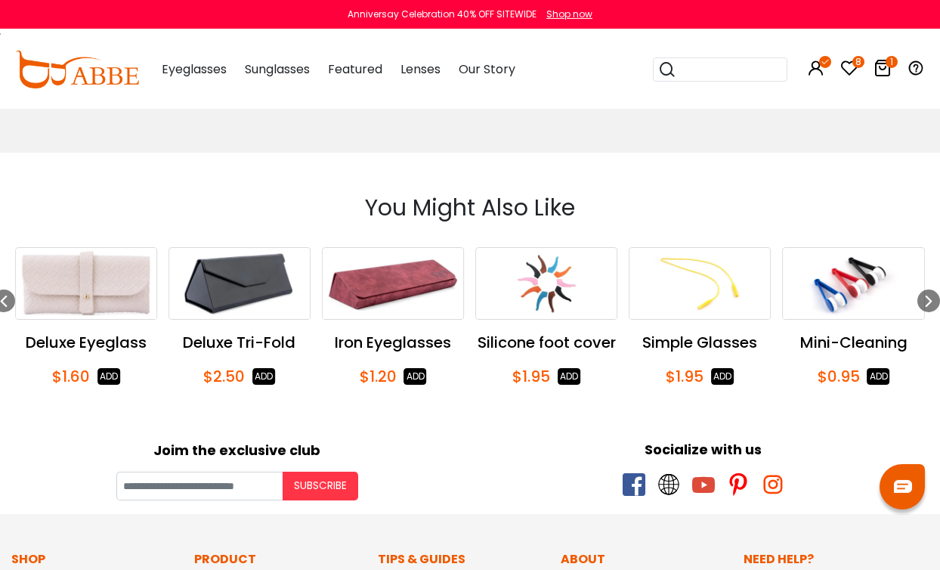
scroll to position [638, 0]
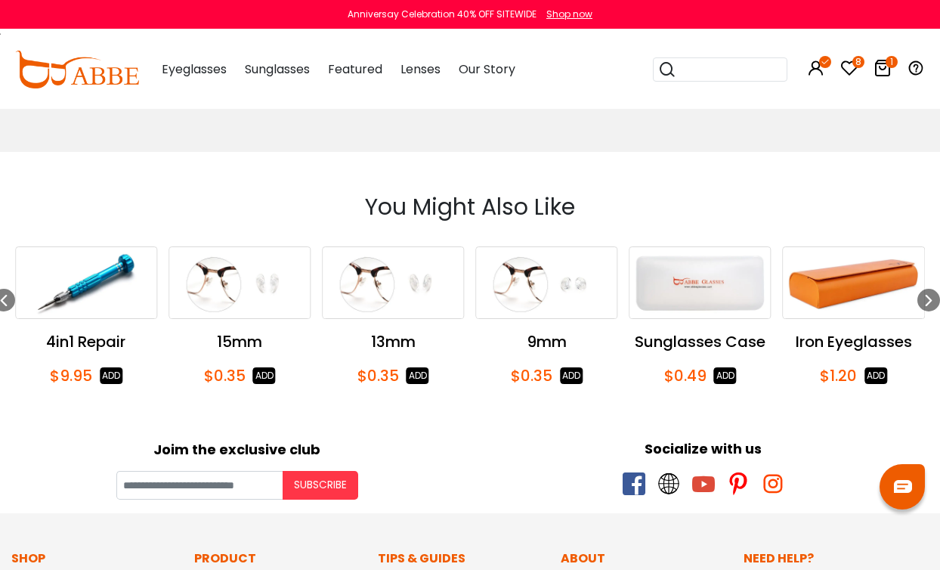
click at [723, 305] on img "15 / 33" at bounding box center [700, 282] width 141 height 71
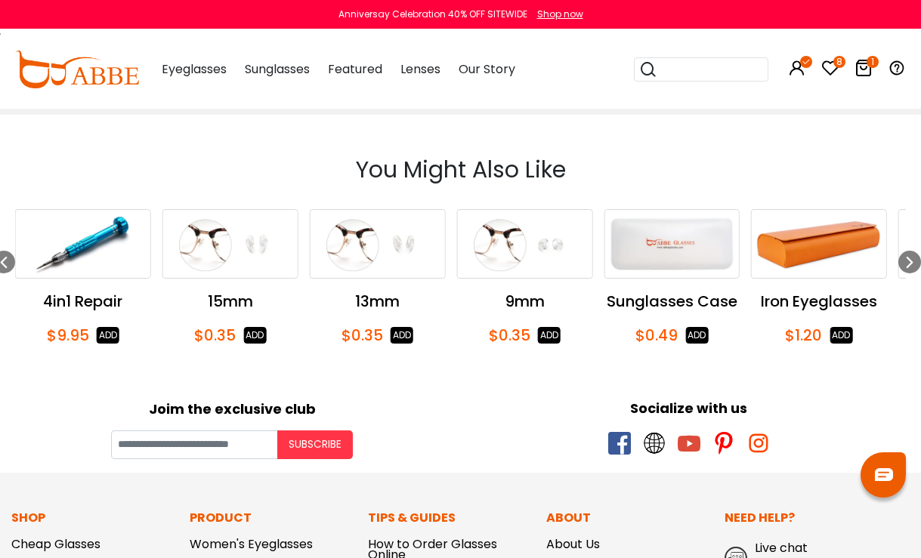
click at [543, 255] on img "14 / 33" at bounding box center [524, 244] width 135 height 68
click at [900, 261] on div "Next slide" at bounding box center [909, 262] width 23 height 23
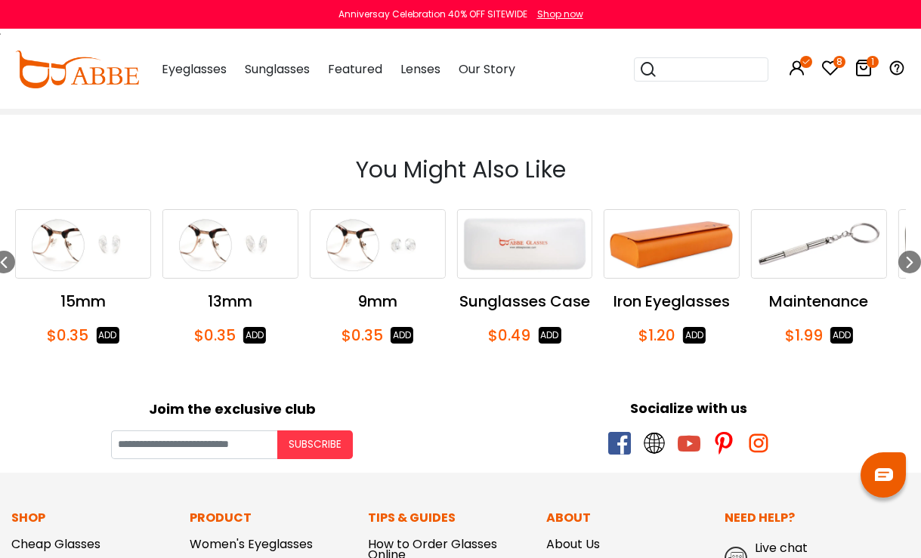
click at [906, 260] on icon "Next slide" at bounding box center [910, 262] width 12 height 23
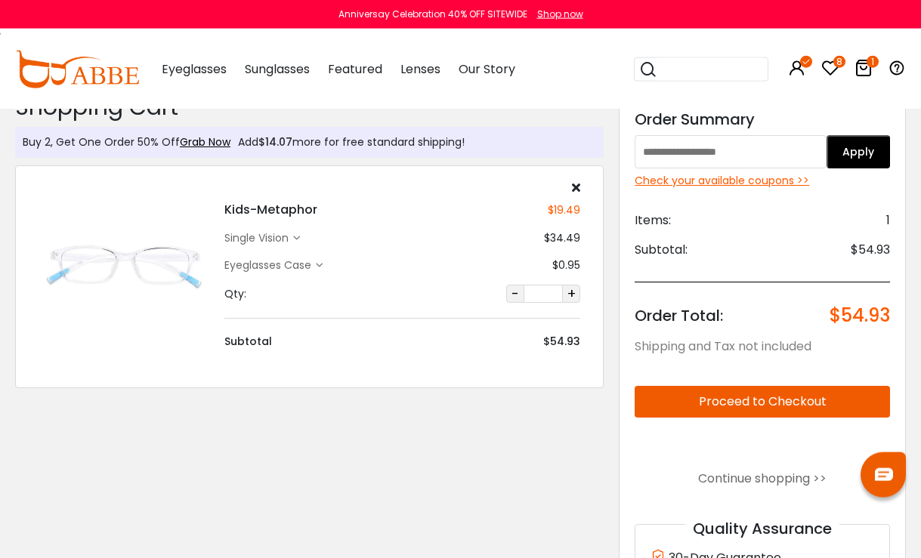
scroll to position [0, 0]
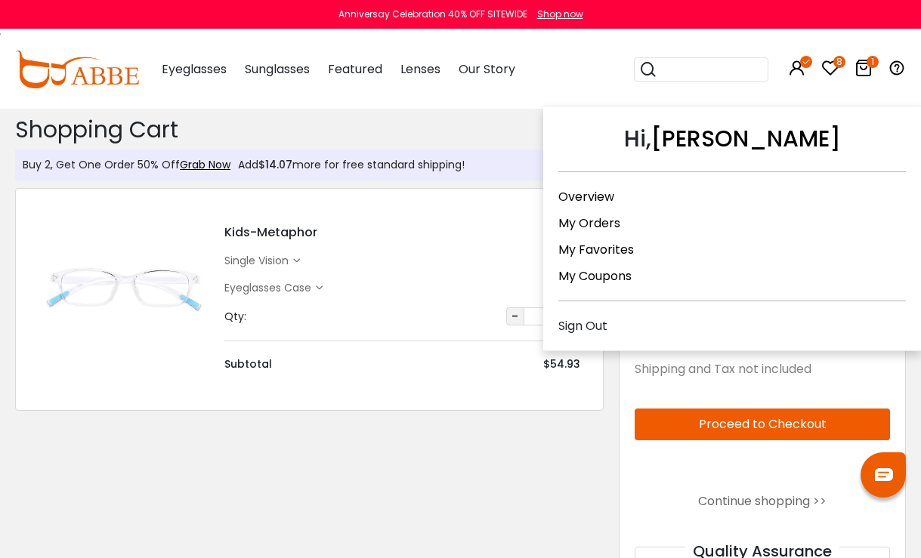
click at [592, 255] on link "My Favorites" at bounding box center [596, 249] width 76 height 17
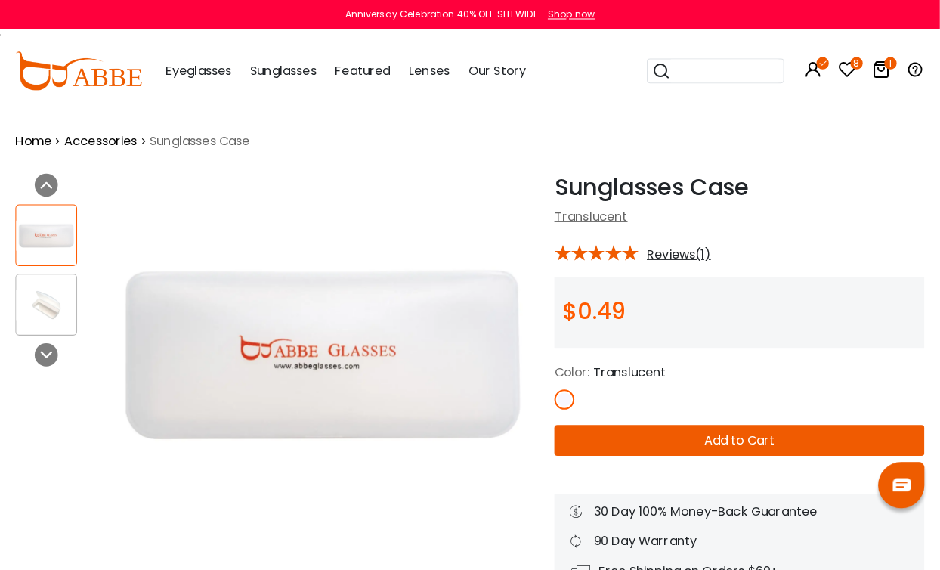
scroll to position [4, 0]
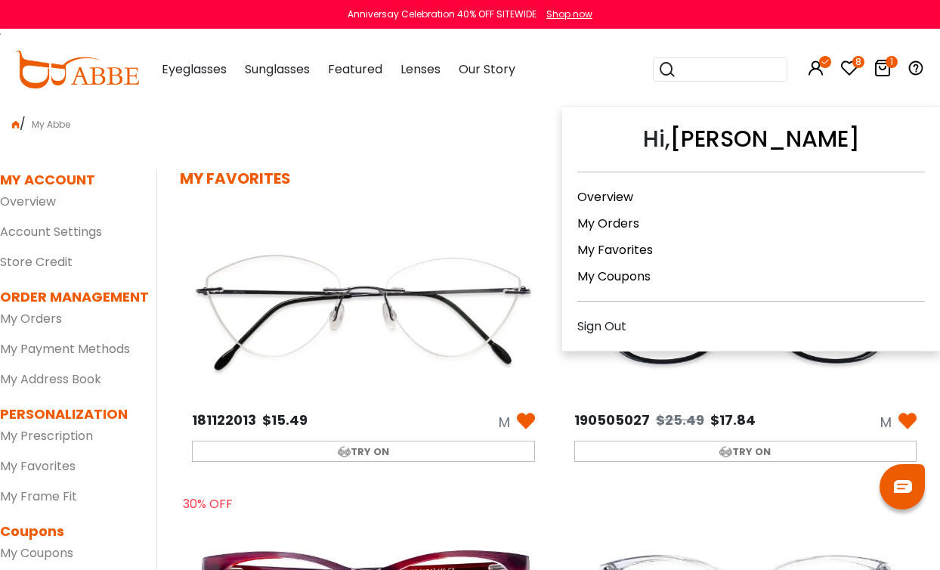
click at [619, 200] on link "Overview" at bounding box center [605, 196] width 56 height 17
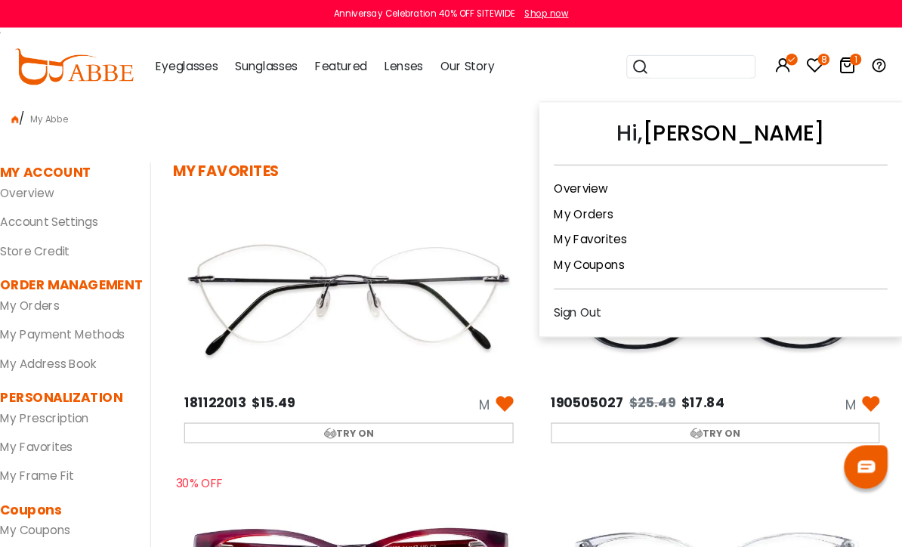
scroll to position [327, 1]
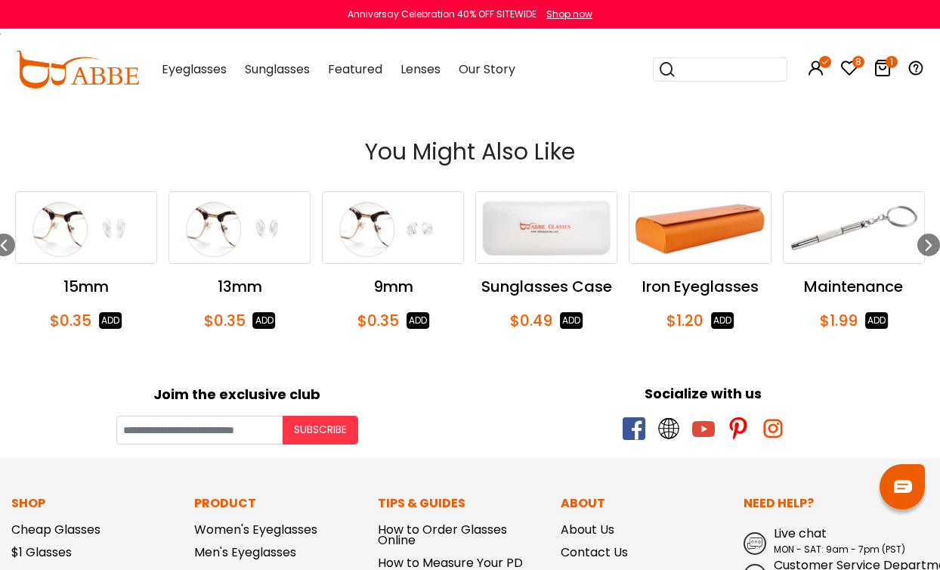
scroll to position [689, 0]
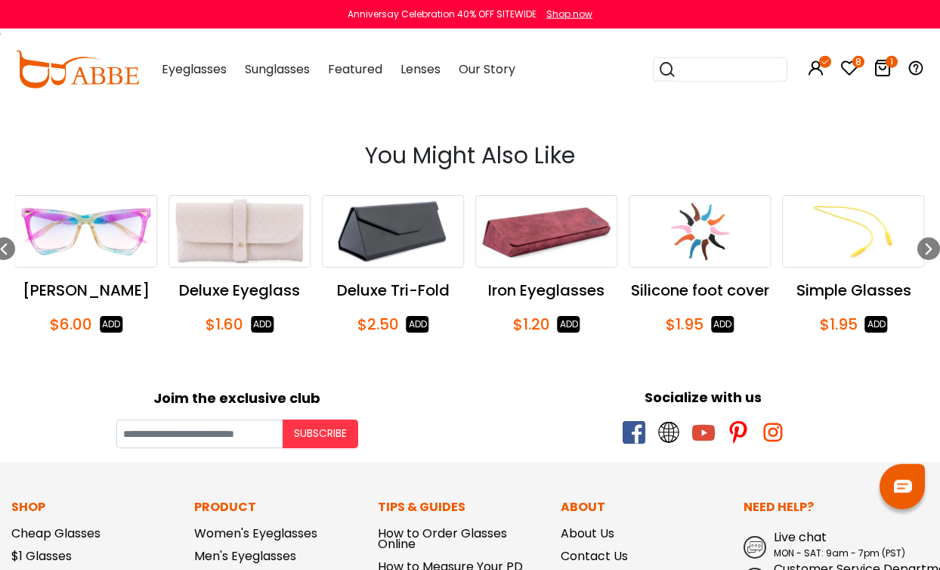
click at [723, 251] on img "27 / 33" at bounding box center [699, 231] width 141 height 71
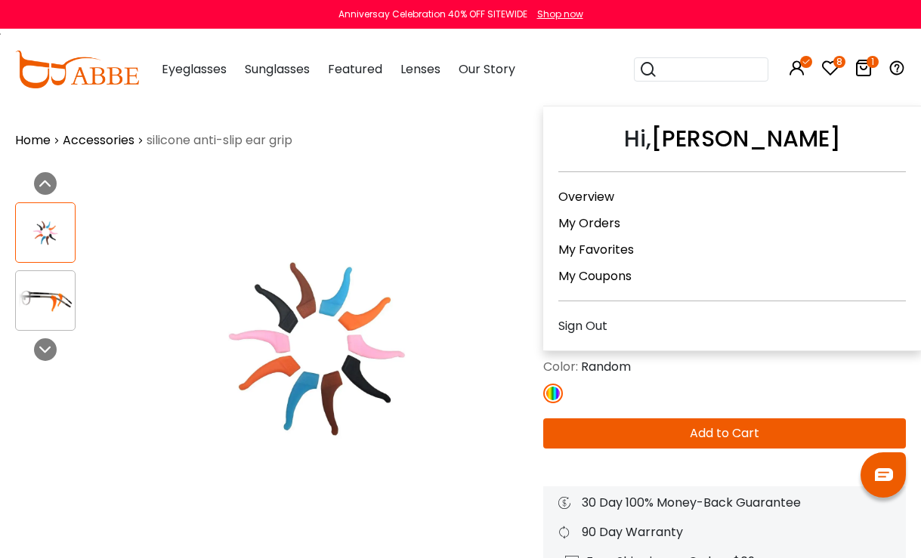
click at [803, 62] on icon at bounding box center [806, 62] width 12 height 12
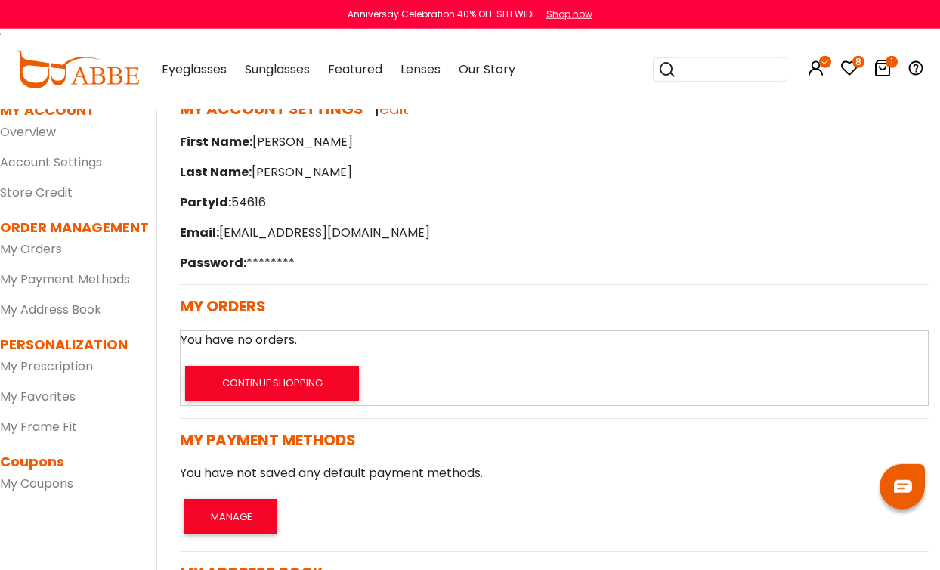
scroll to position [70, 0]
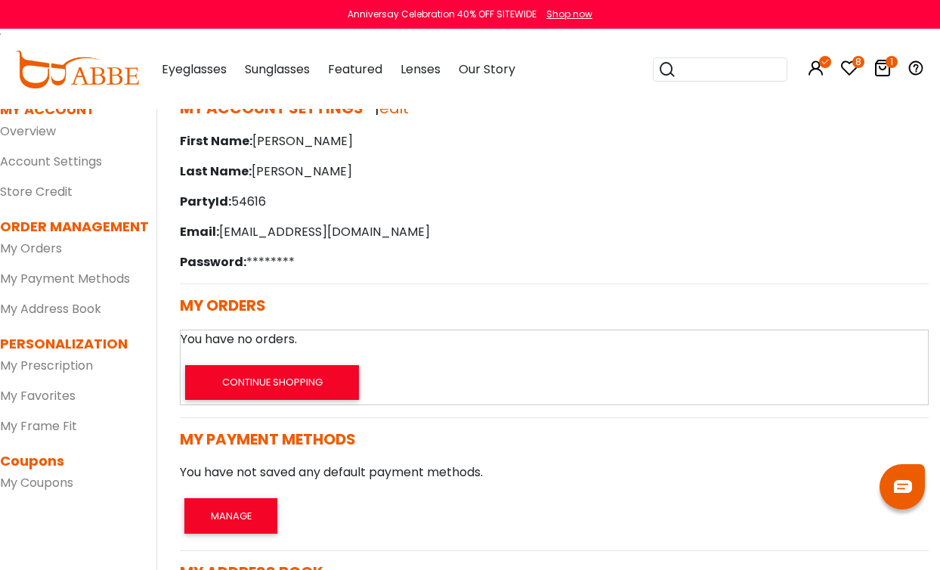
click at [51, 396] on link "My Favorites" at bounding box center [38, 395] width 76 height 17
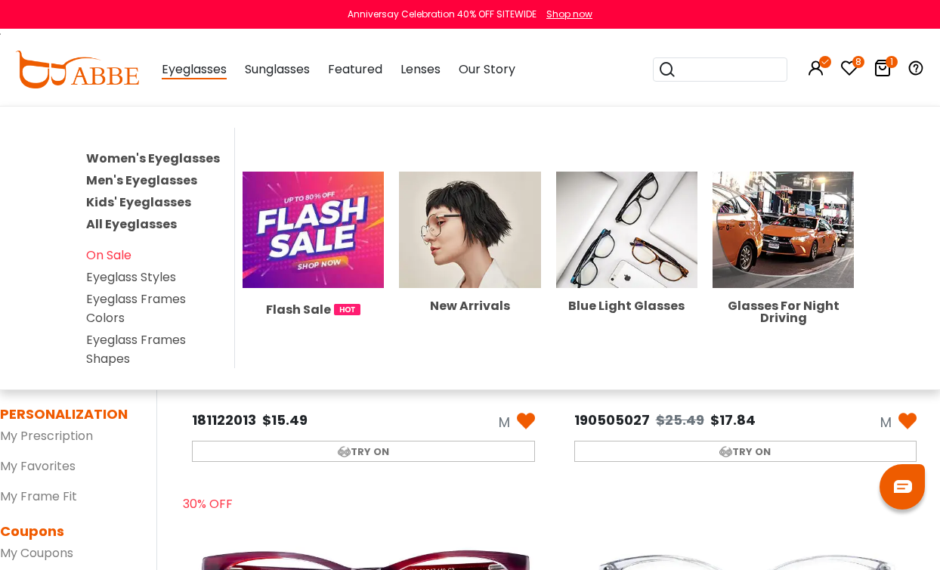
click at [170, 203] on link "Kids' Eyeglasses" at bounding box center [138, 201] width 105 height 17
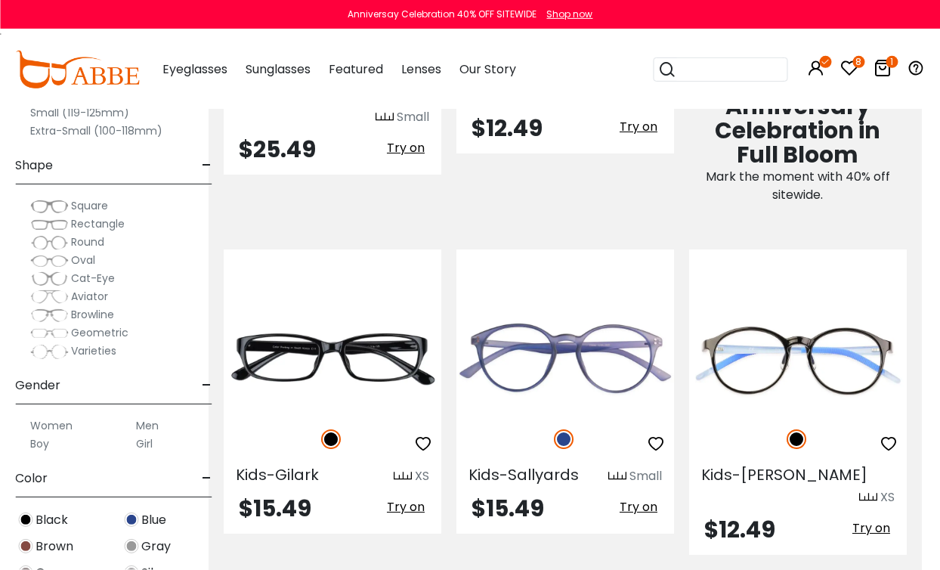
scroll to position [1173, 18]
click at [0, 0] on img at bounding box center [0, 0] width 0 height 0
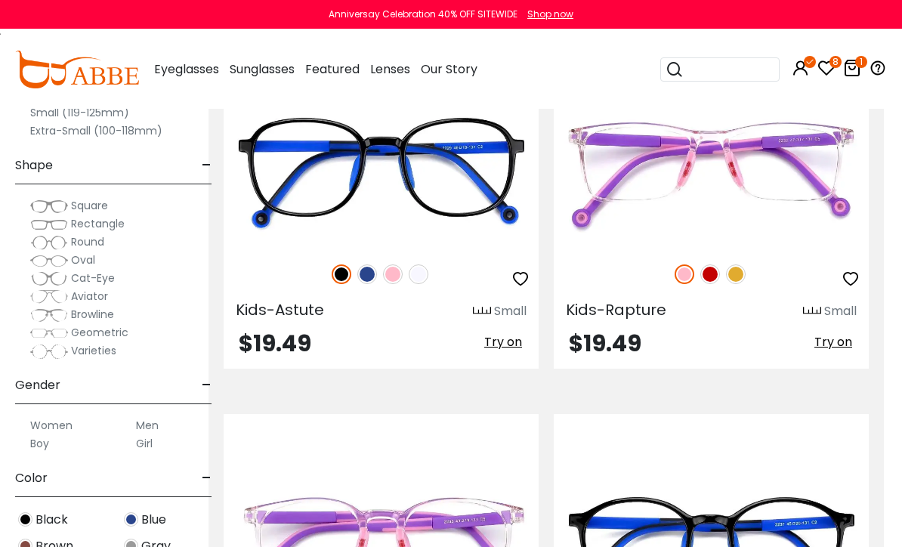
scroll to position [3840, 18]
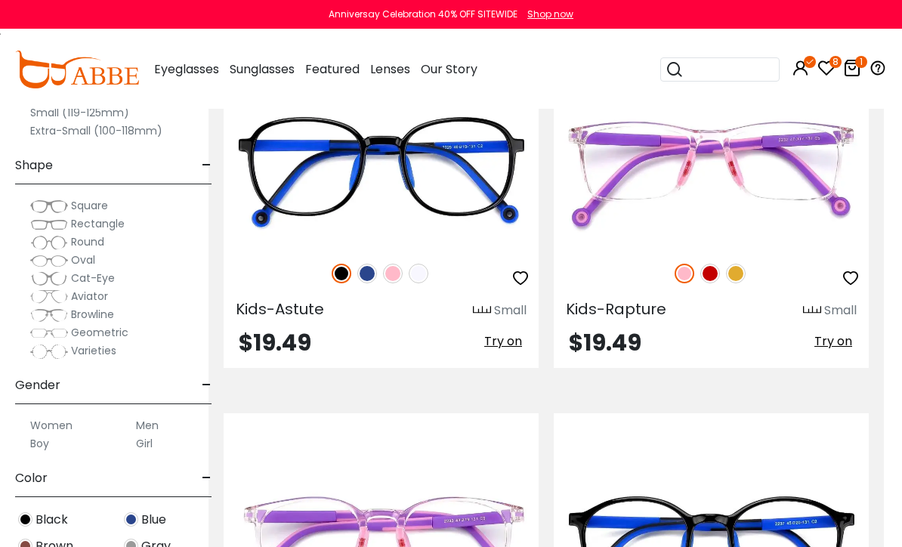
click at [751, 269] on div at bounding box center [711, 274] width 315 height 32
click at [0, 0] on img at bounding box center [0, 0] width 0 height 0
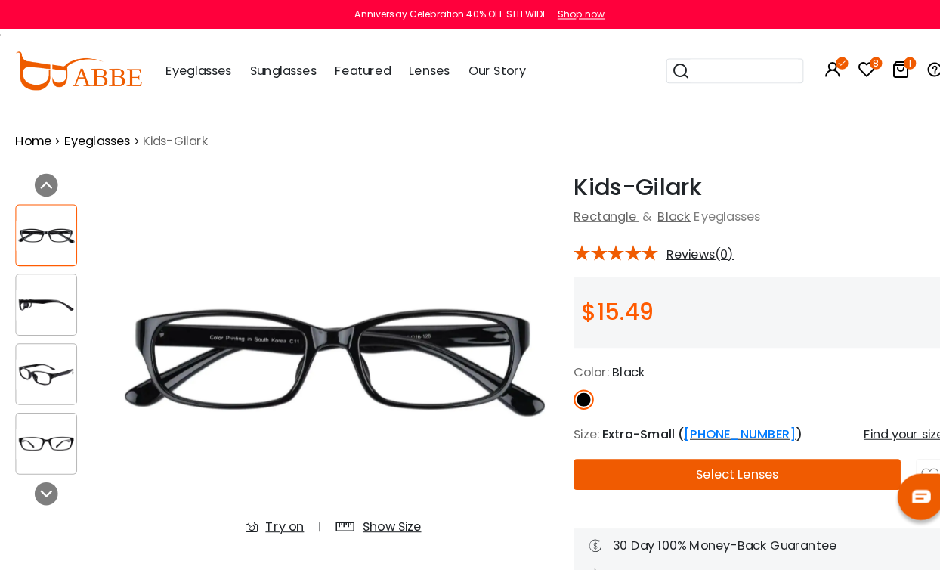
scroll to position [4, 0]
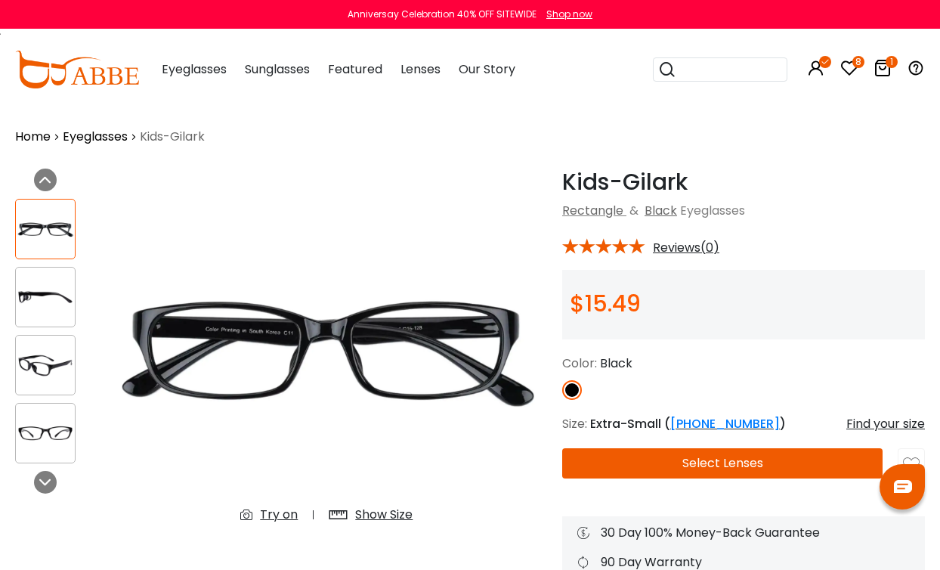
click at [54, 290] on img at bounding box center [45, 297] width 59 height 29
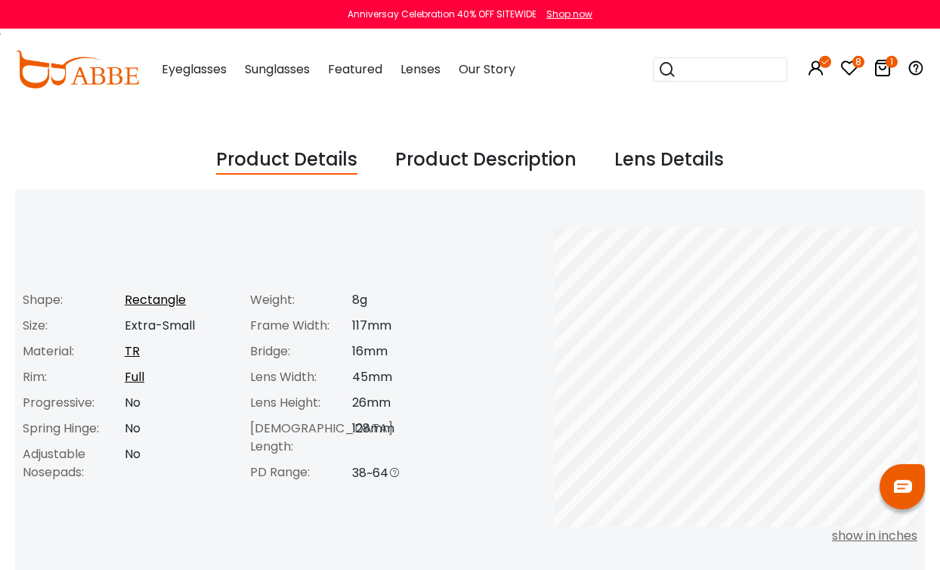
scroll to position [487, 0]
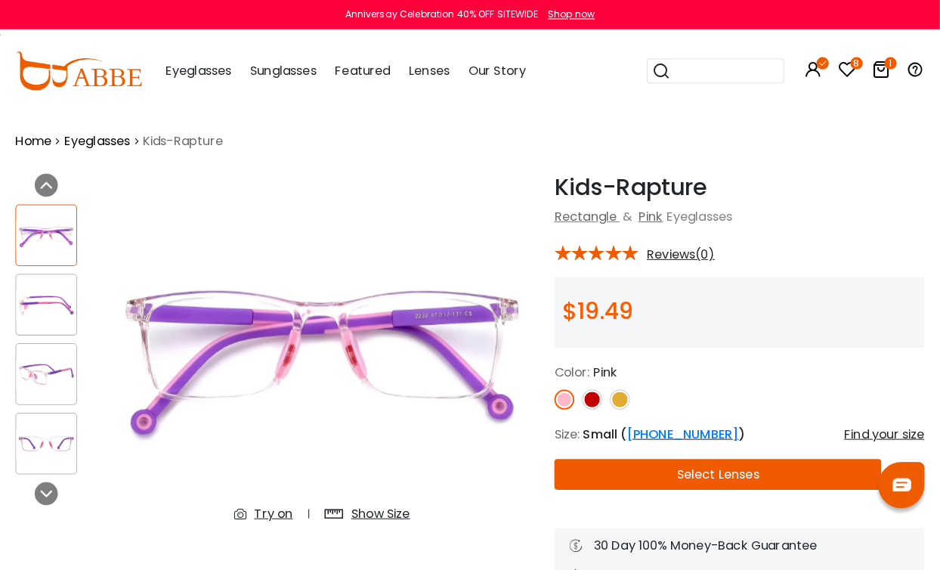
scroll to position [4, 0]
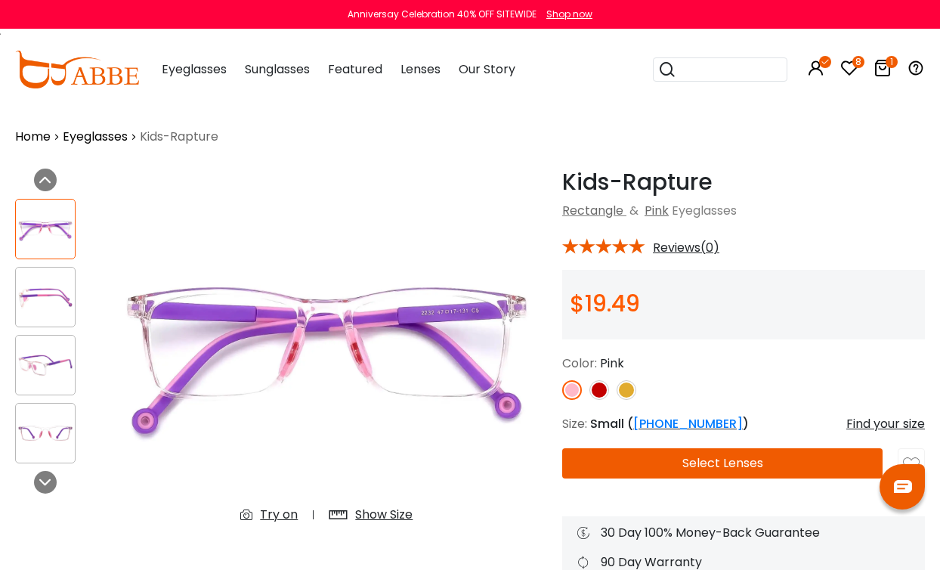
click at [55, 368] on img at bounding box center [45, 365] width 59 height 29
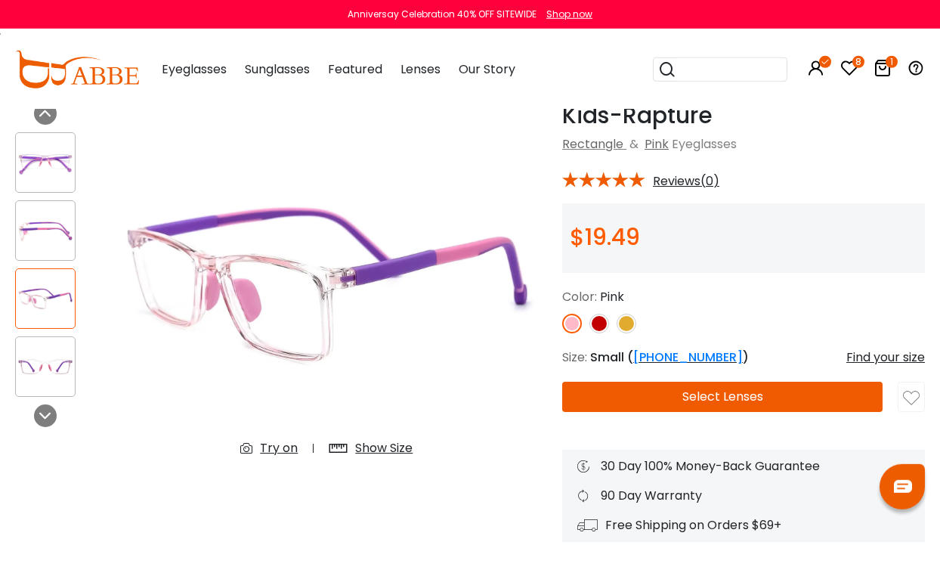
scroll to position [75, 0]
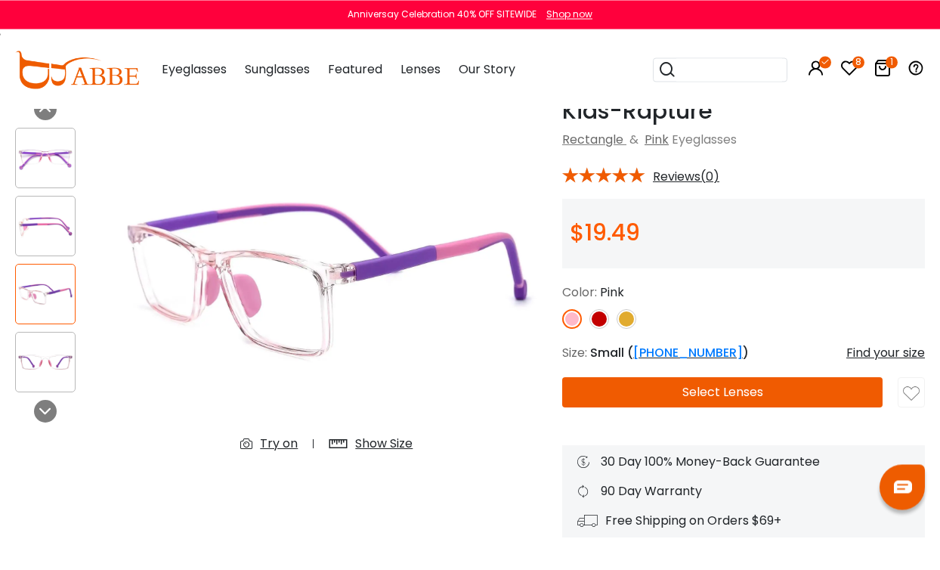
click at [630, 317] on img at bounding box center [627, 319] width 20 height 20
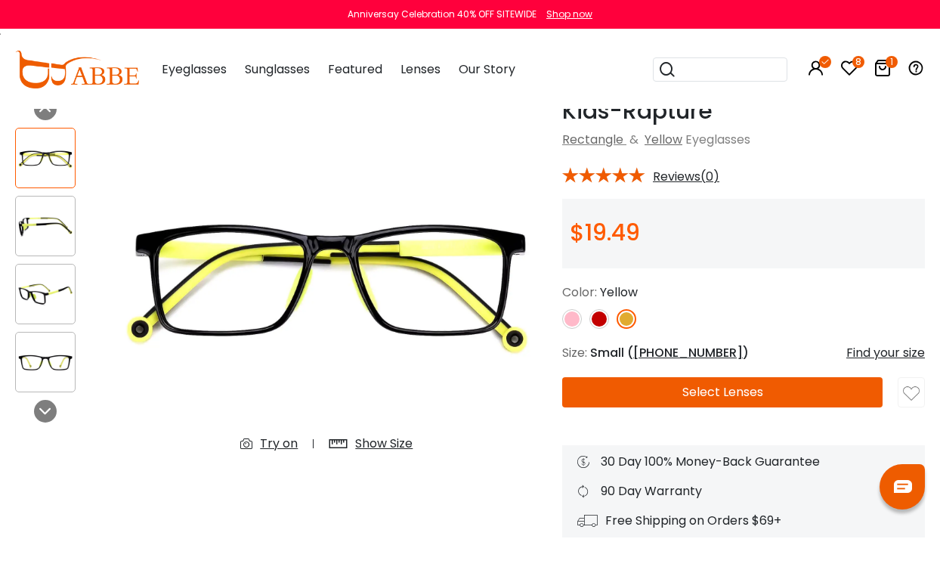
click at [603, 320] on img at bounding box center [599, 319] width 20 height 20
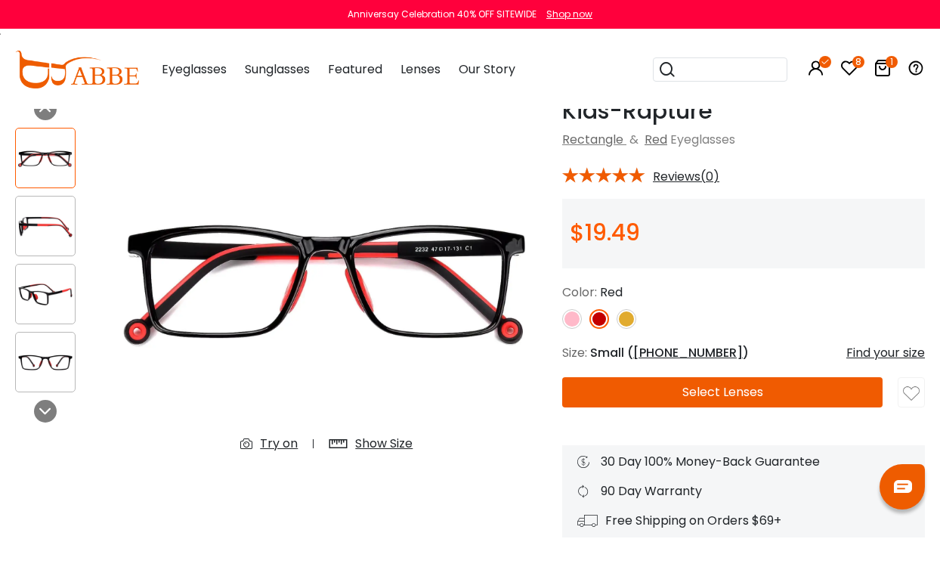
click at [603, 319] on img at bounding box center [599, 319] width 20 height 20
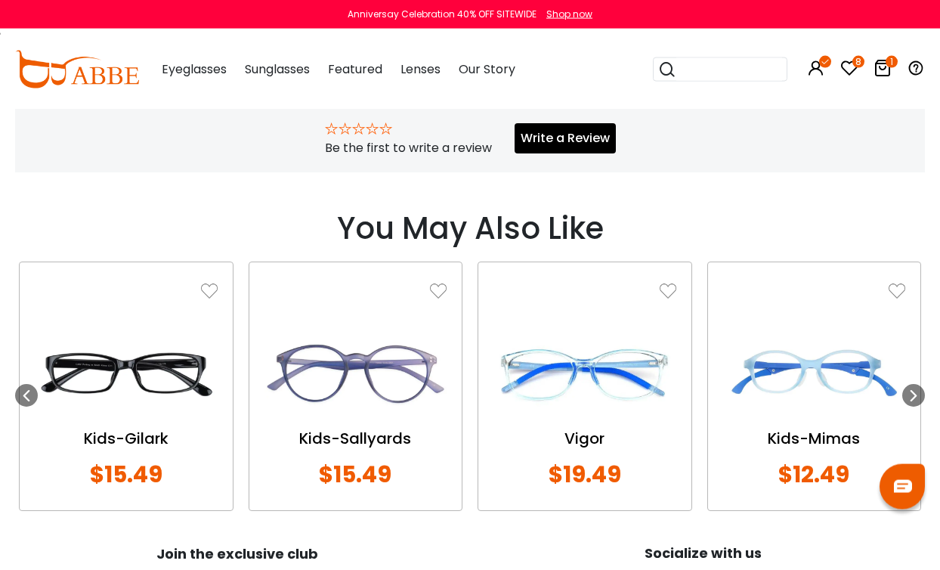
scroll to position [1078, 0]
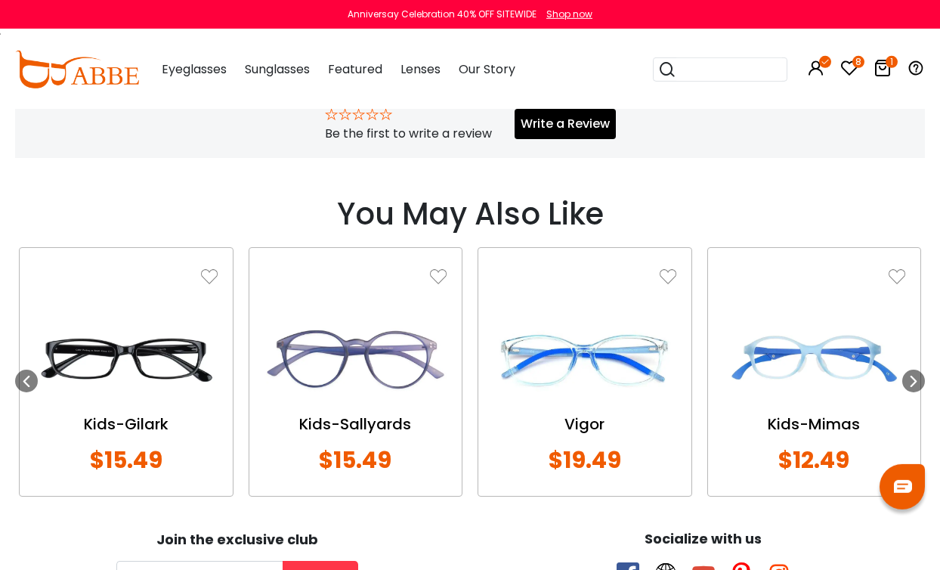
click at [913, 382] on icon at bounding box center [914, 381] width 12 height 12
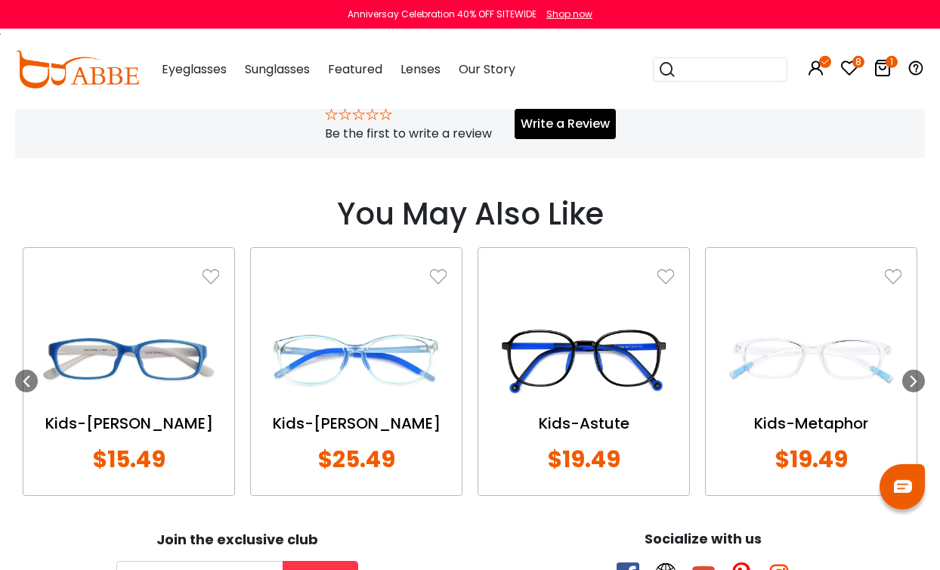
scroll to position [1078, 0]
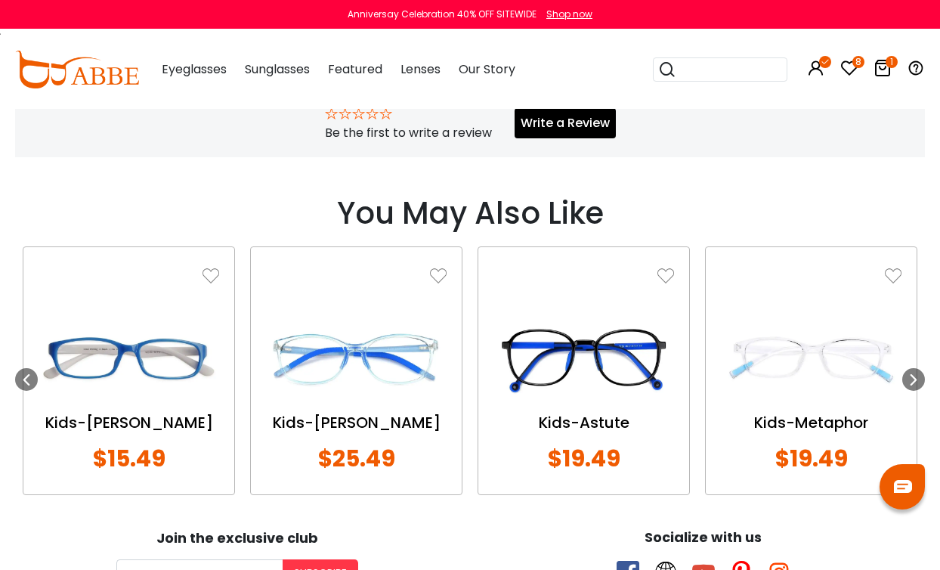
click at [909, 381] on icon at bounding box center [914, 379] width 12 height 12
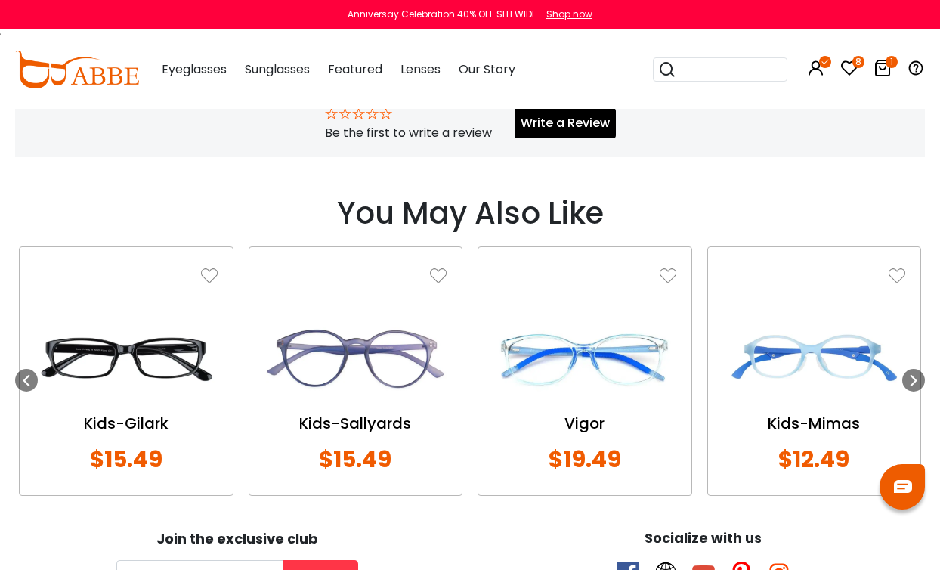
click at [914, 382] on icon at bounding box center [914, 380] width 12 height 12
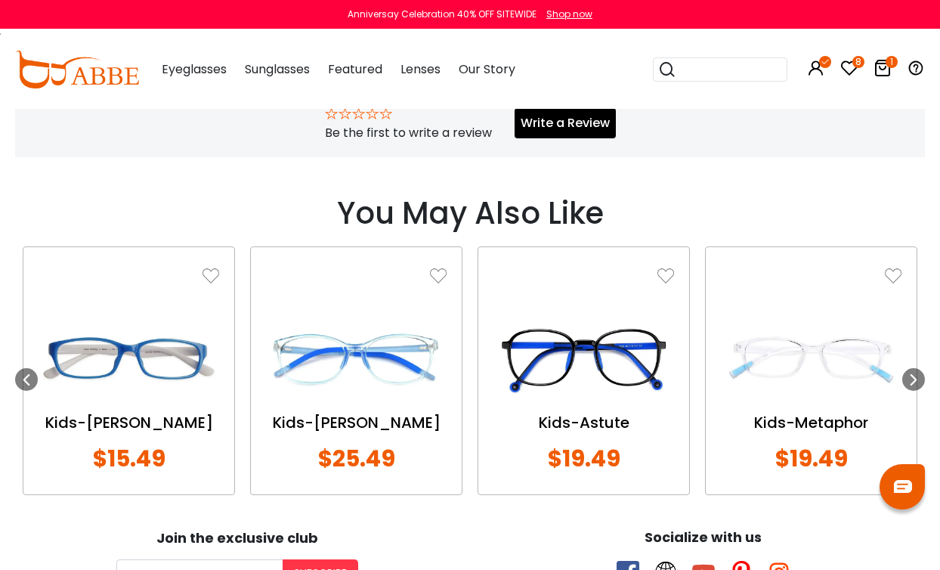
click at [911, 378] on icon at bounding box center [914, 379] width 12 height 12
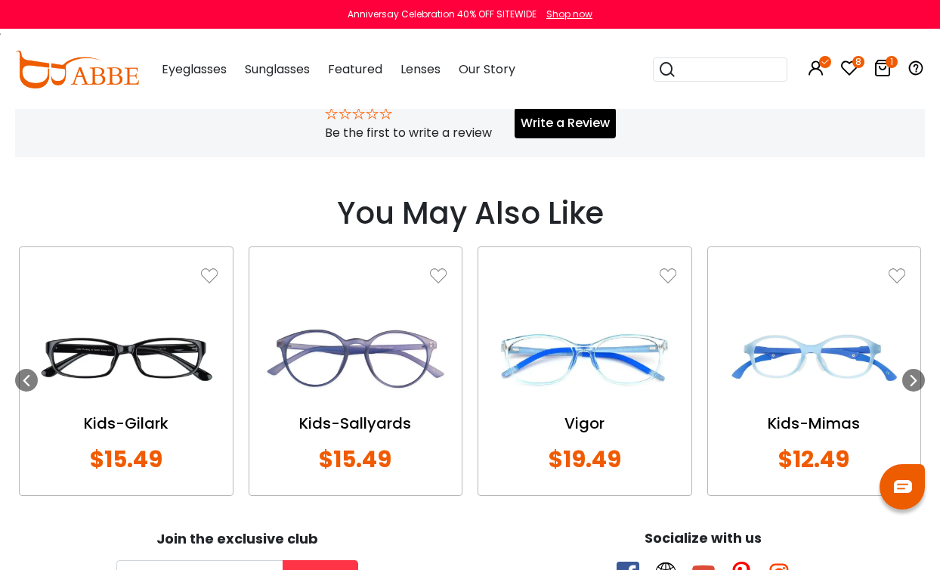
click at [644, 376] on img at bounding box center [584, 358] width 183 height 91
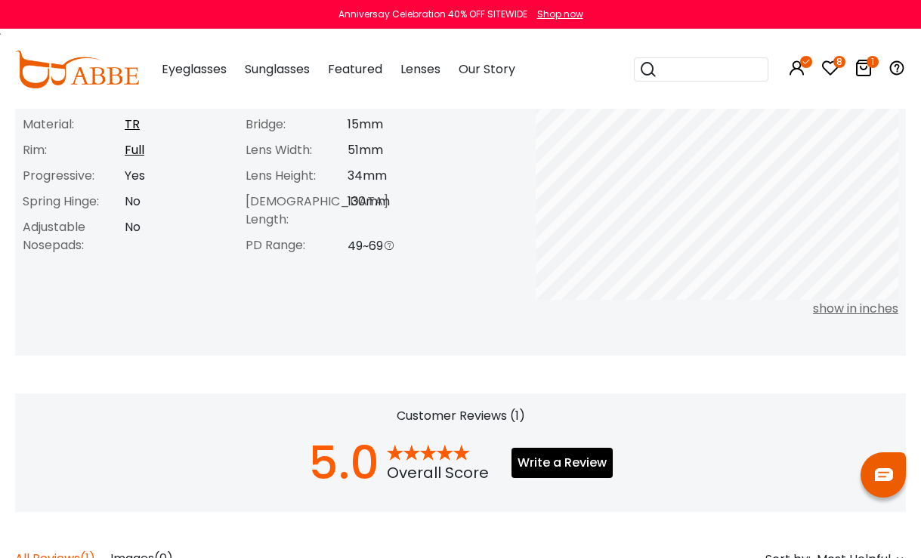
scroll to position [694, 0]
